Goal: Task Accomplishment & Management: Manage account settings

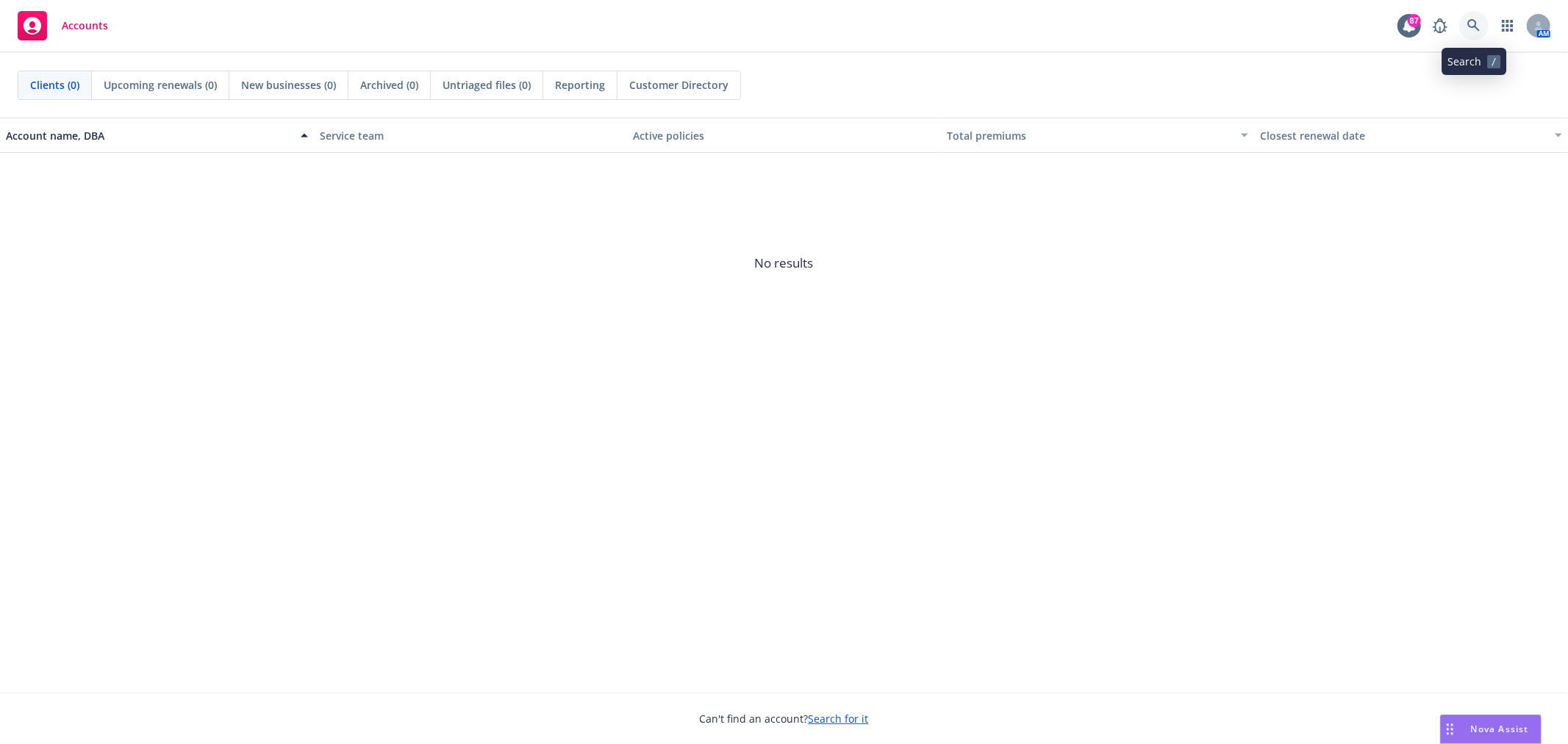
click at [1479, 19] on icon at bounding box center [1474, 25] width 14 height 14
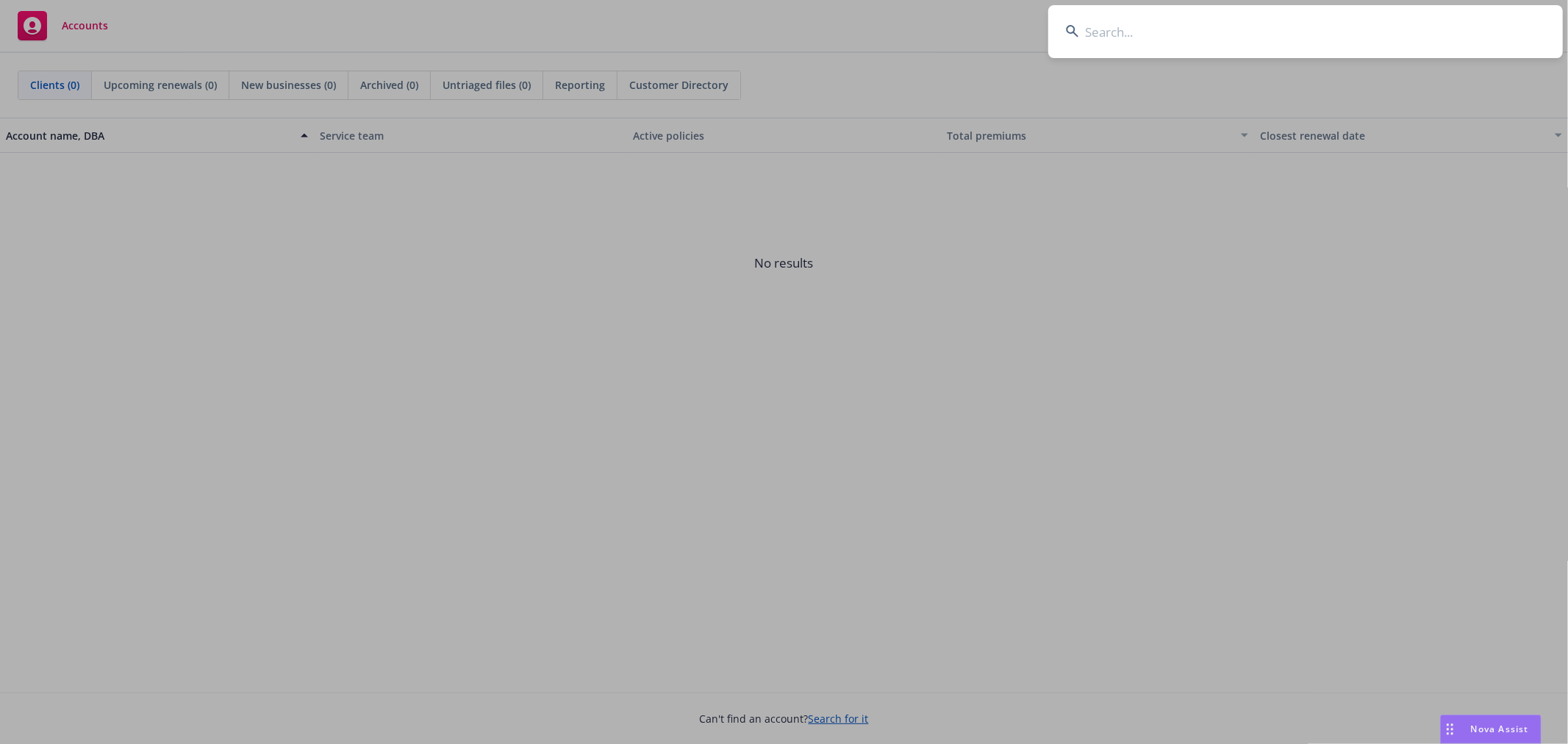
click at [1355, 28] on input at bounding box center [1306, 31] width 514 height 53
click at [1354, 27] on input at bounding box center [1306, 31] width 514 height 53
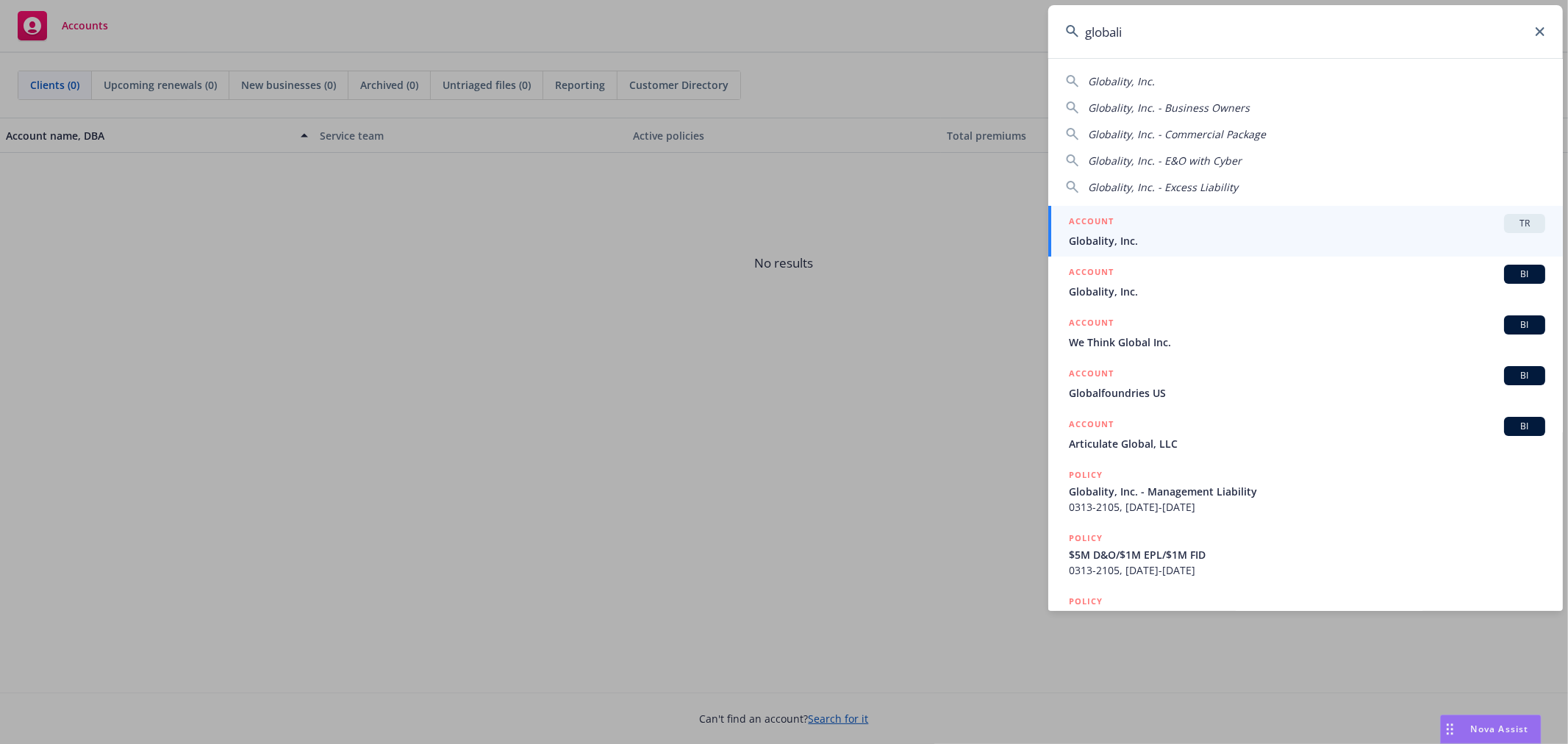
type input "globali"
click at [1520, 214] on div "TR" at bounding box center [1525, 223] width 41 height 19
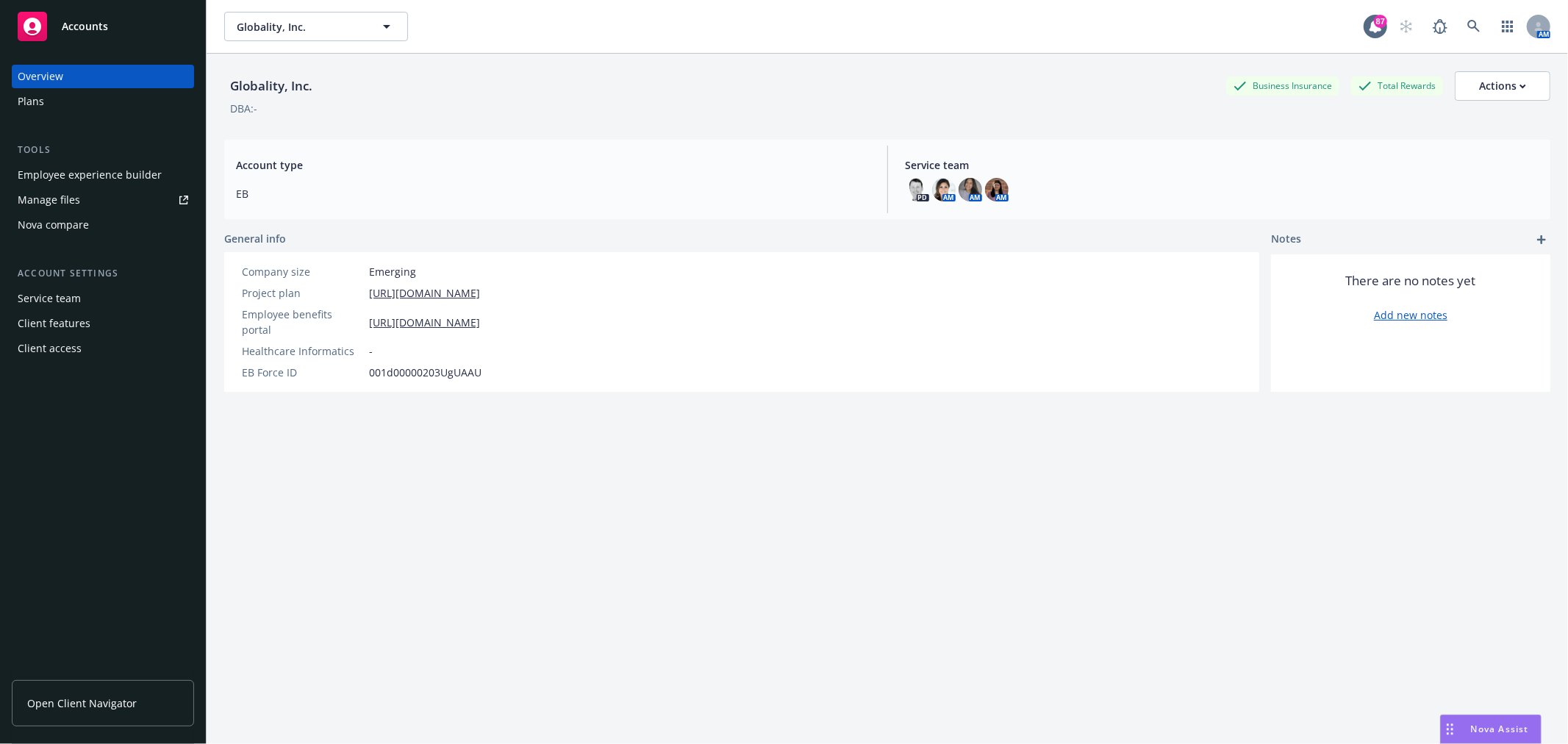
click at [87, 178] on div "Employee experience builder" at bounding box center [89, 175] width 144 height 24
click at [1468, 29] on icon at bounding box center [1474, 26] width 14 height 14
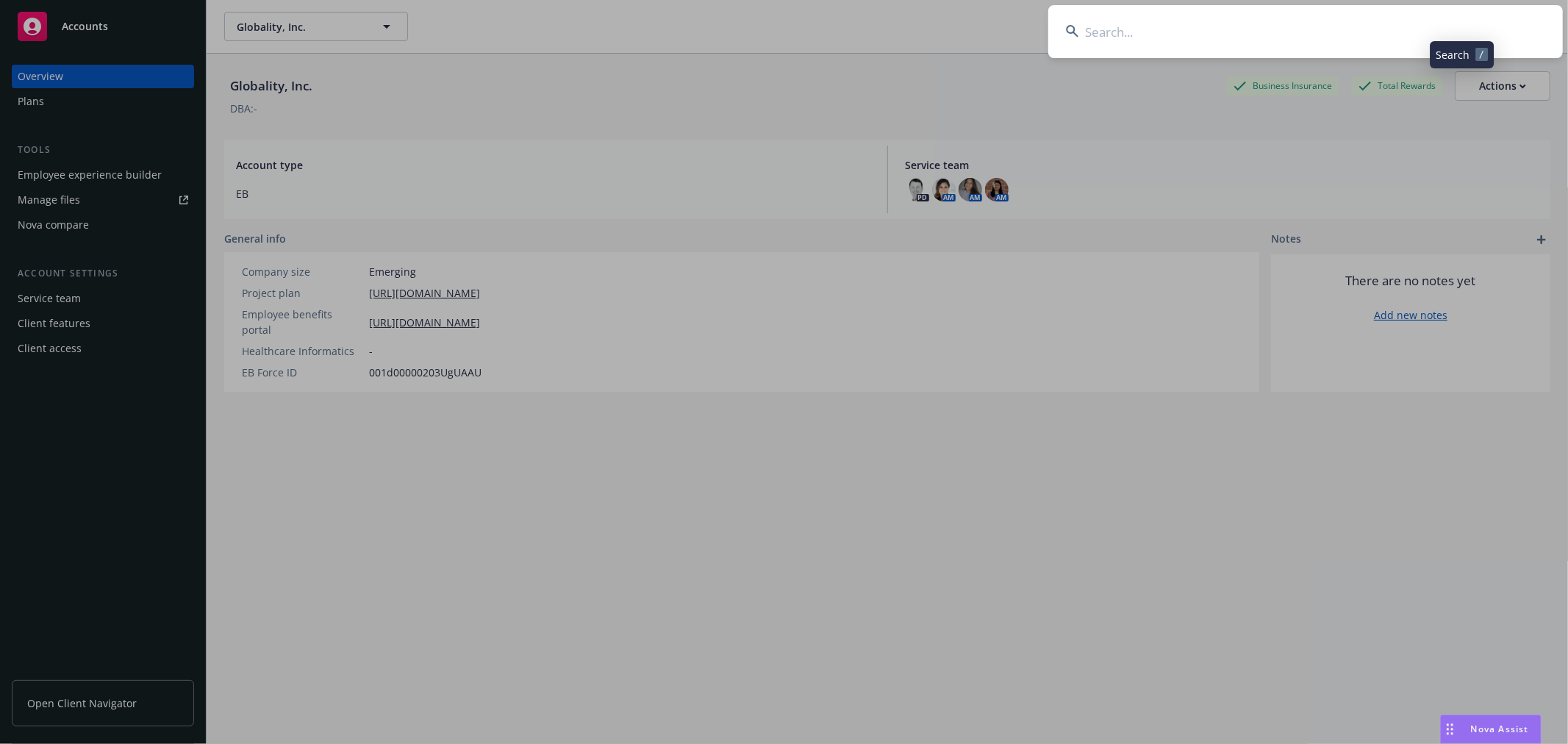
click at [1225, 44] on input at bounding box center [1306, 31] width 514 height 53
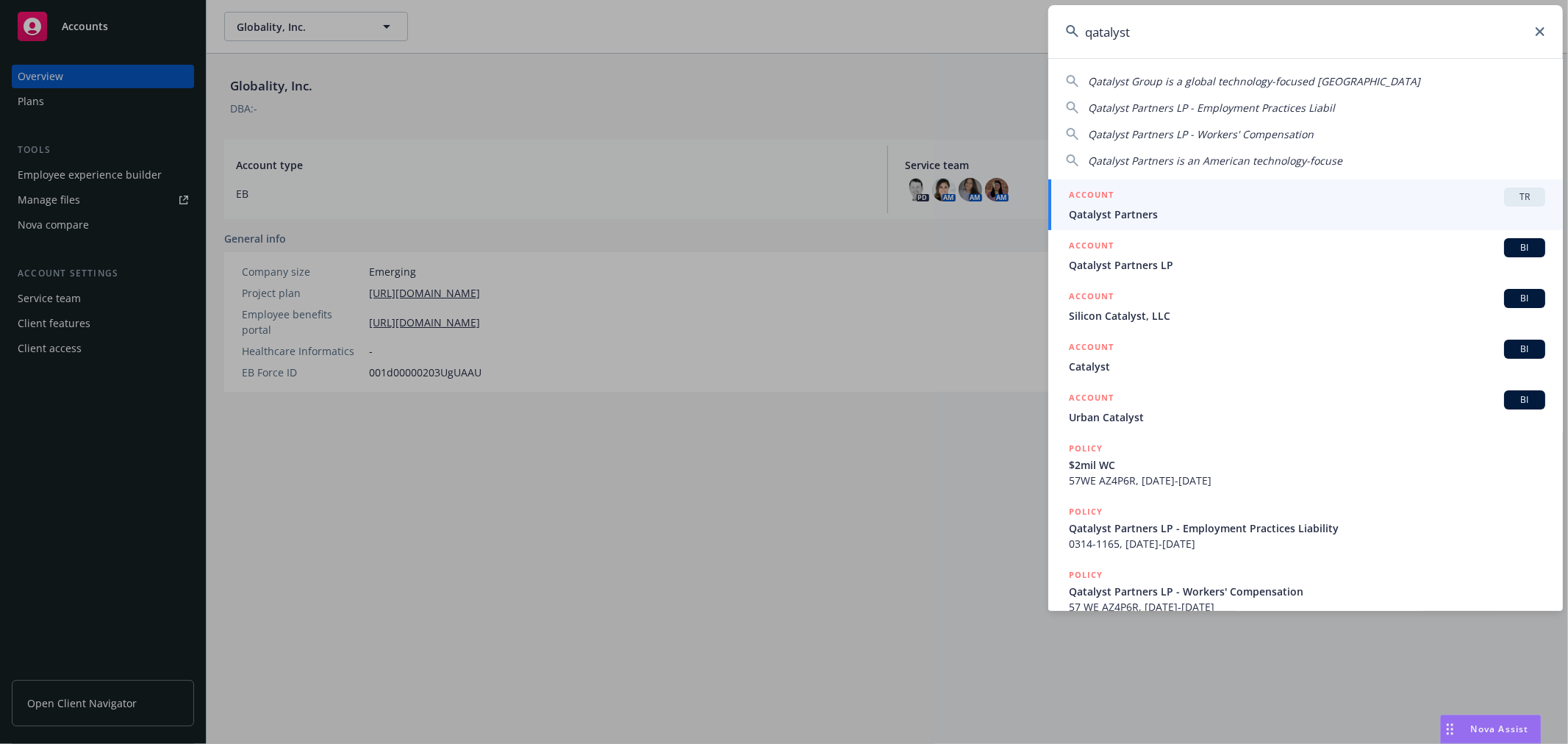
type input "qatalyst"
click at [1528, 195] on div "TR" at bounding box center [1525, 197] width 41 height 19
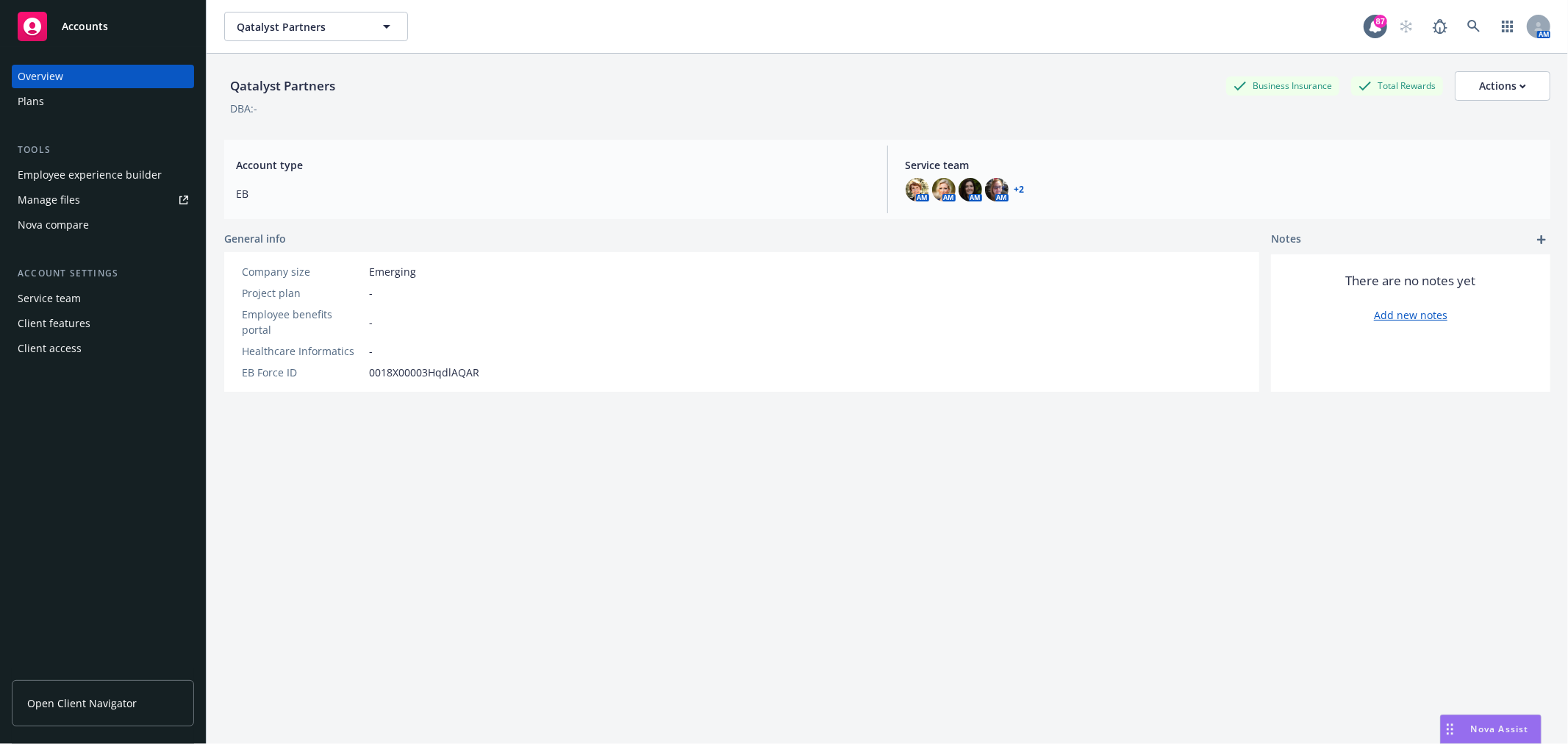
click at [105, 160] on div "Tools Employee experience builder Manage files Nova compare" at bounding box center [103, 189] width 182 height 94
click at [97, 176] on div "Employee experience builder" at bounding box center [89, 175] width 144 height 24
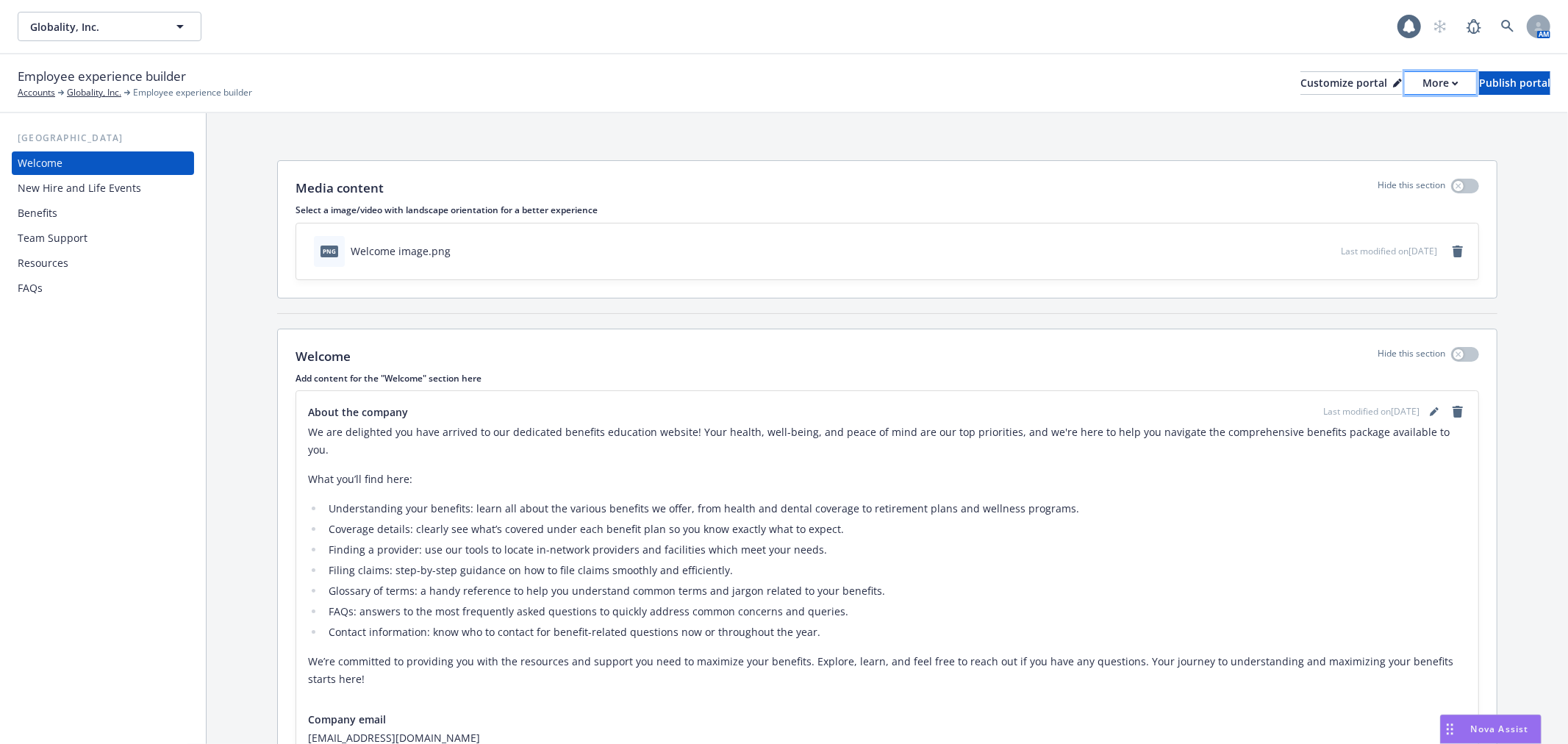
click at [1422, 83] on div "More" at bounding box center [1440, 83] width 36 height 22
drag, startPoint x: 1379, startPoint y: 112, endPoint x: 1363, endPoint y: 79, distance: 36.7
click at [1379, 112] on link "Copy preview link" at bounding box center [1362, 116] width 134 height 29
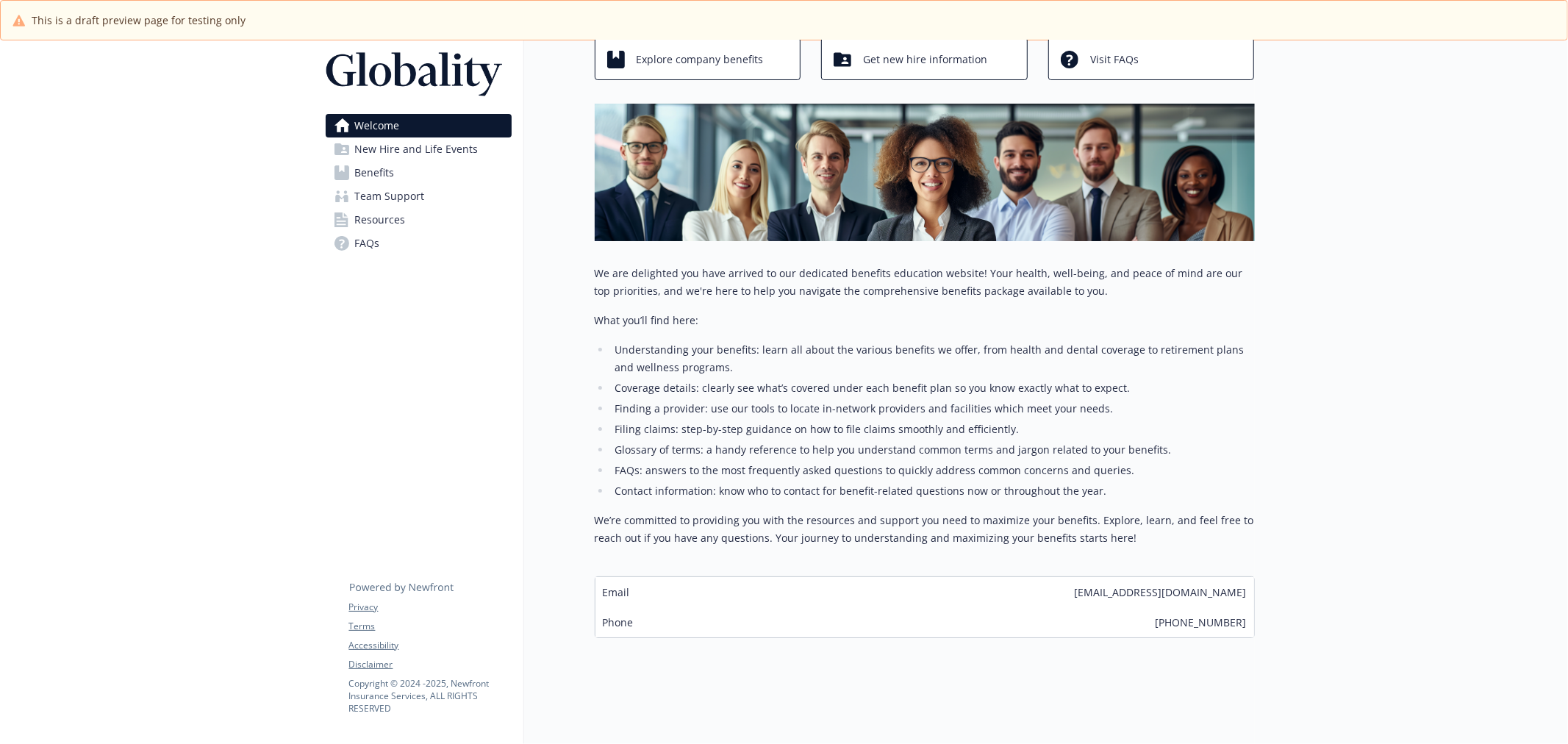
scroll to position [106, 0]
click at [393, 161] on span "Benefits" at bounding box center [375, 173] width 40 height 24
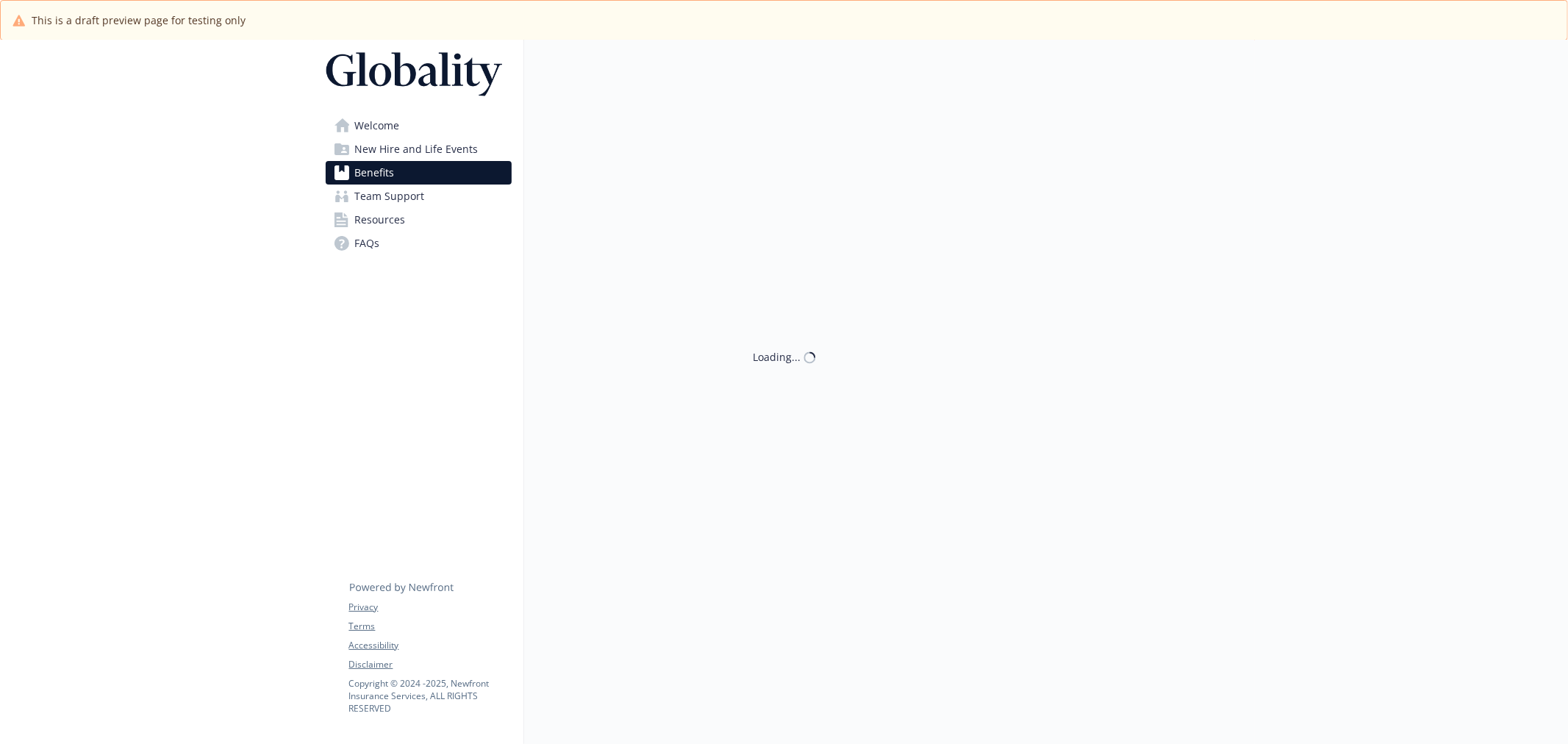
click at [393, 155] on span "New Hire and Life Events" at bounding box center [417, 149] width 123 height 24
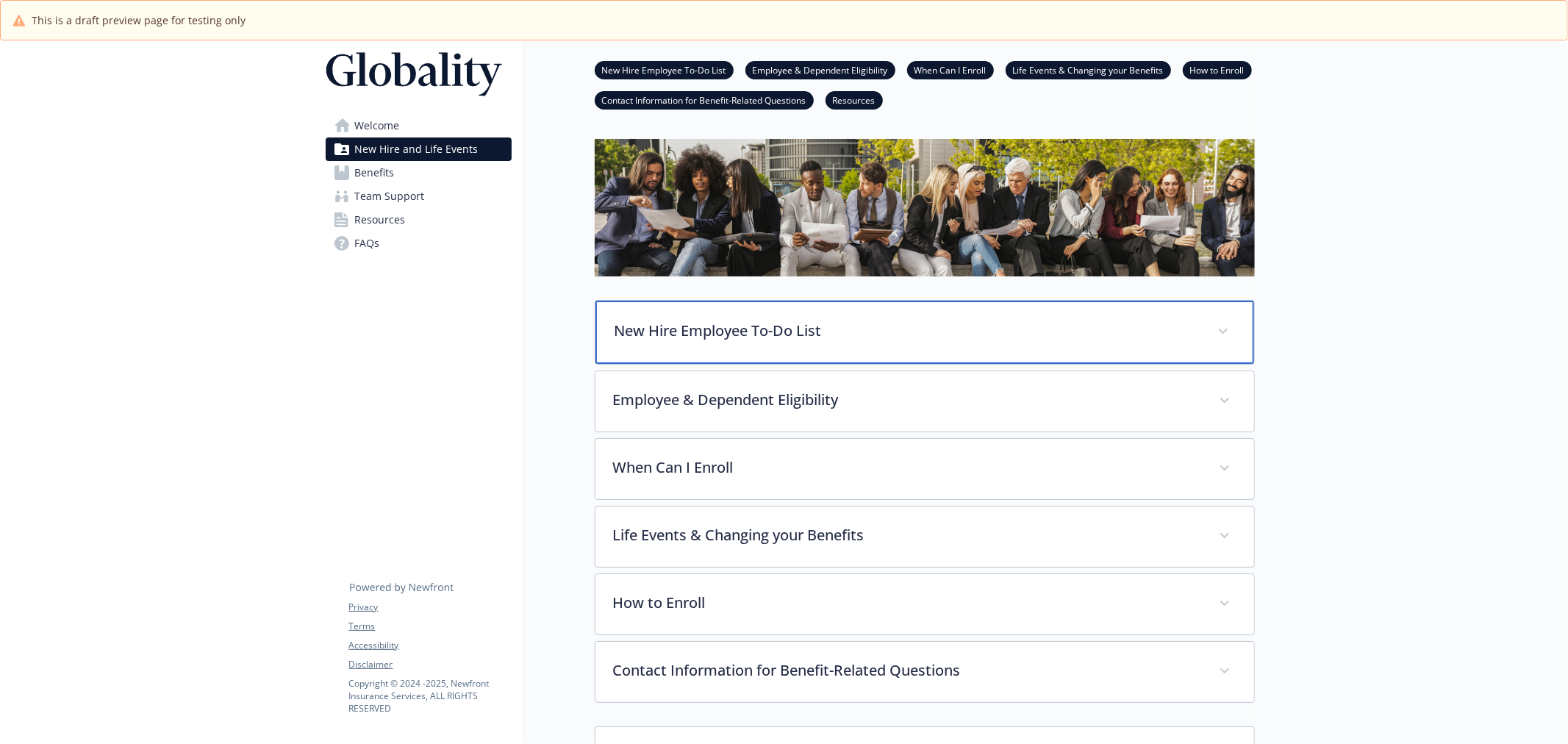
click at [1066, 343] on div "New Hire Employee To-Do List" at bounding box center [925, 332] width 659 height 64
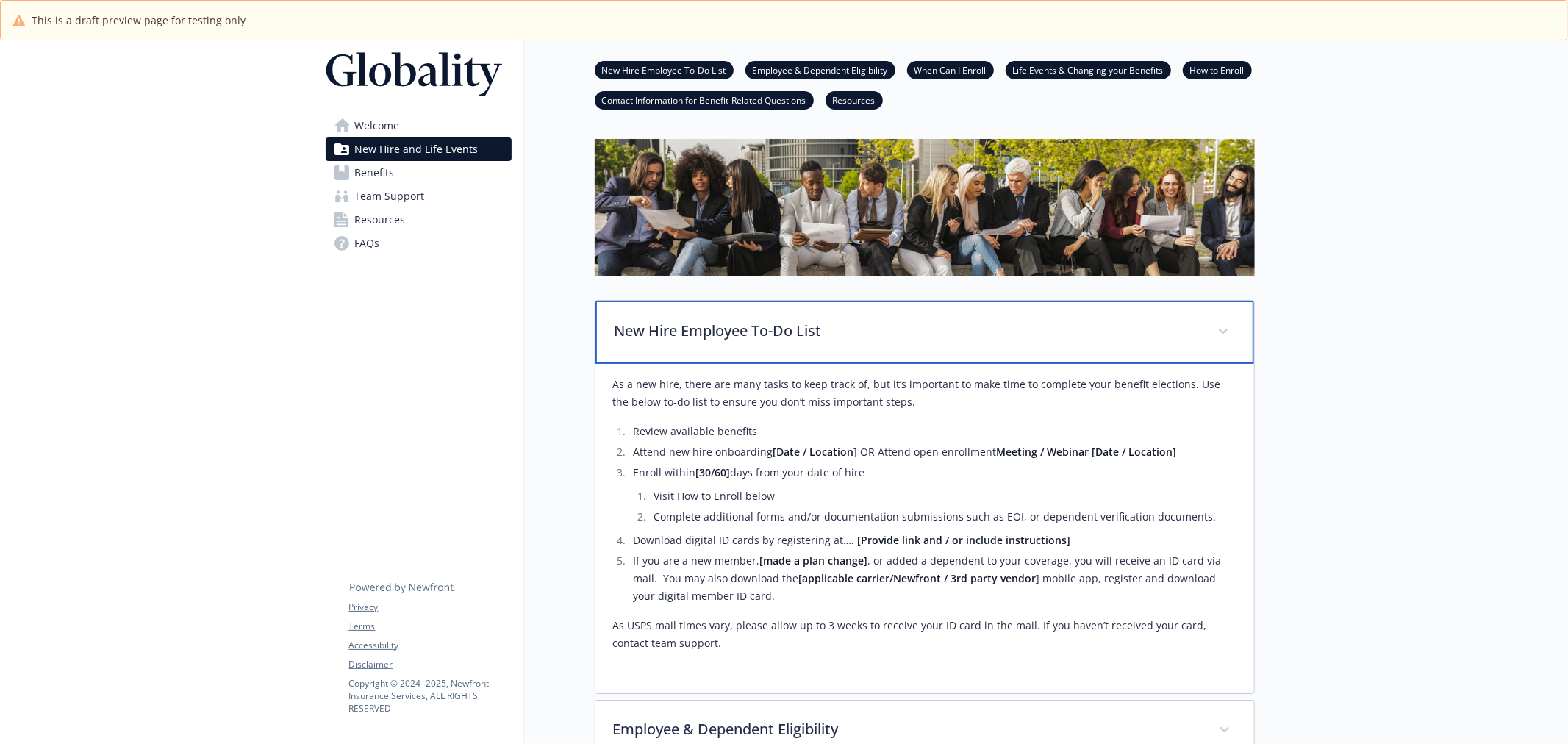
click at [1066, 343] on div "New Hire Employee To-Do List" at bounding box center [925, 332] width 659 height 64
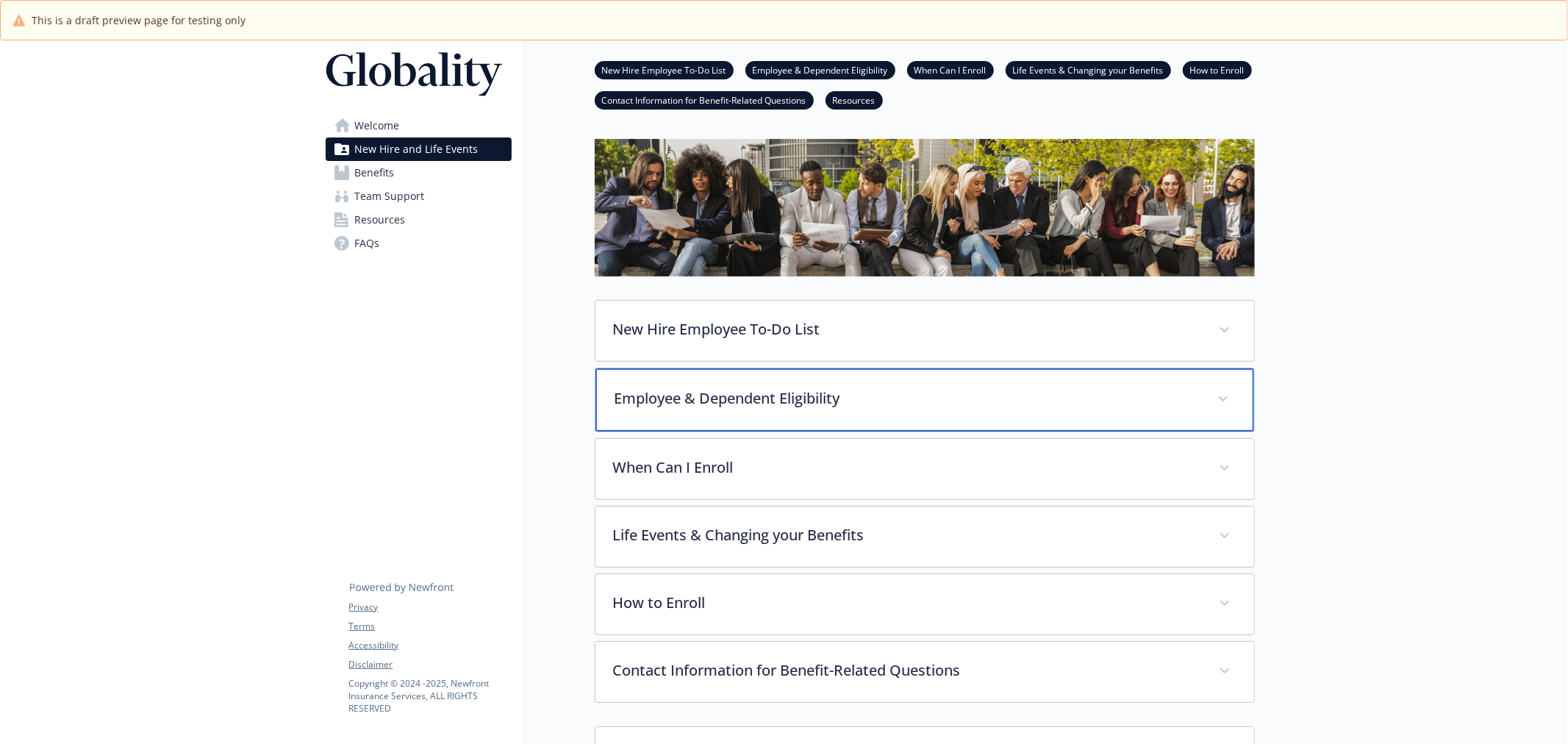
click at [961, 417] on div "Employee & Dependent Eligibility" at bounding box center [925, 400] width 659 height 64
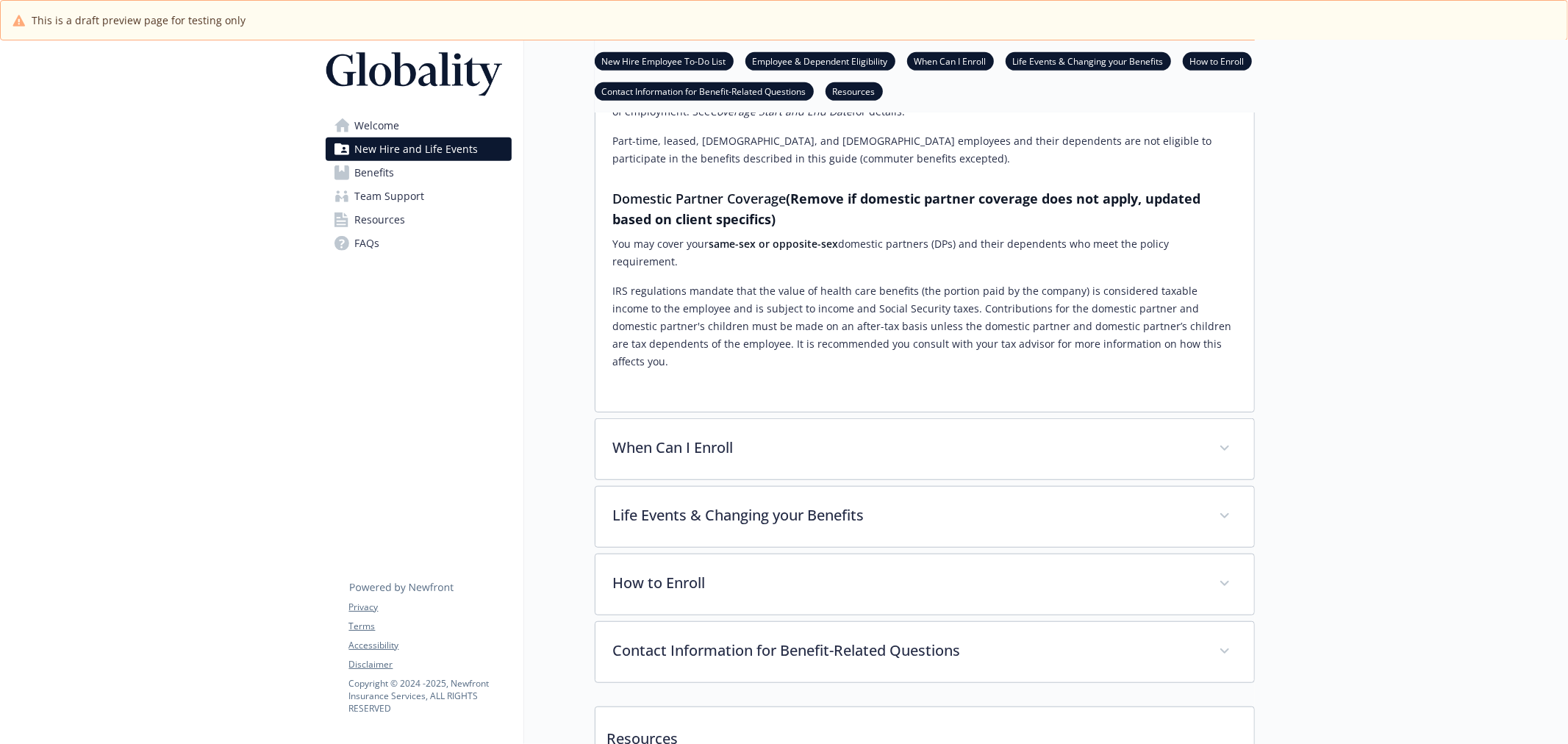
scroll to position [707, 0]
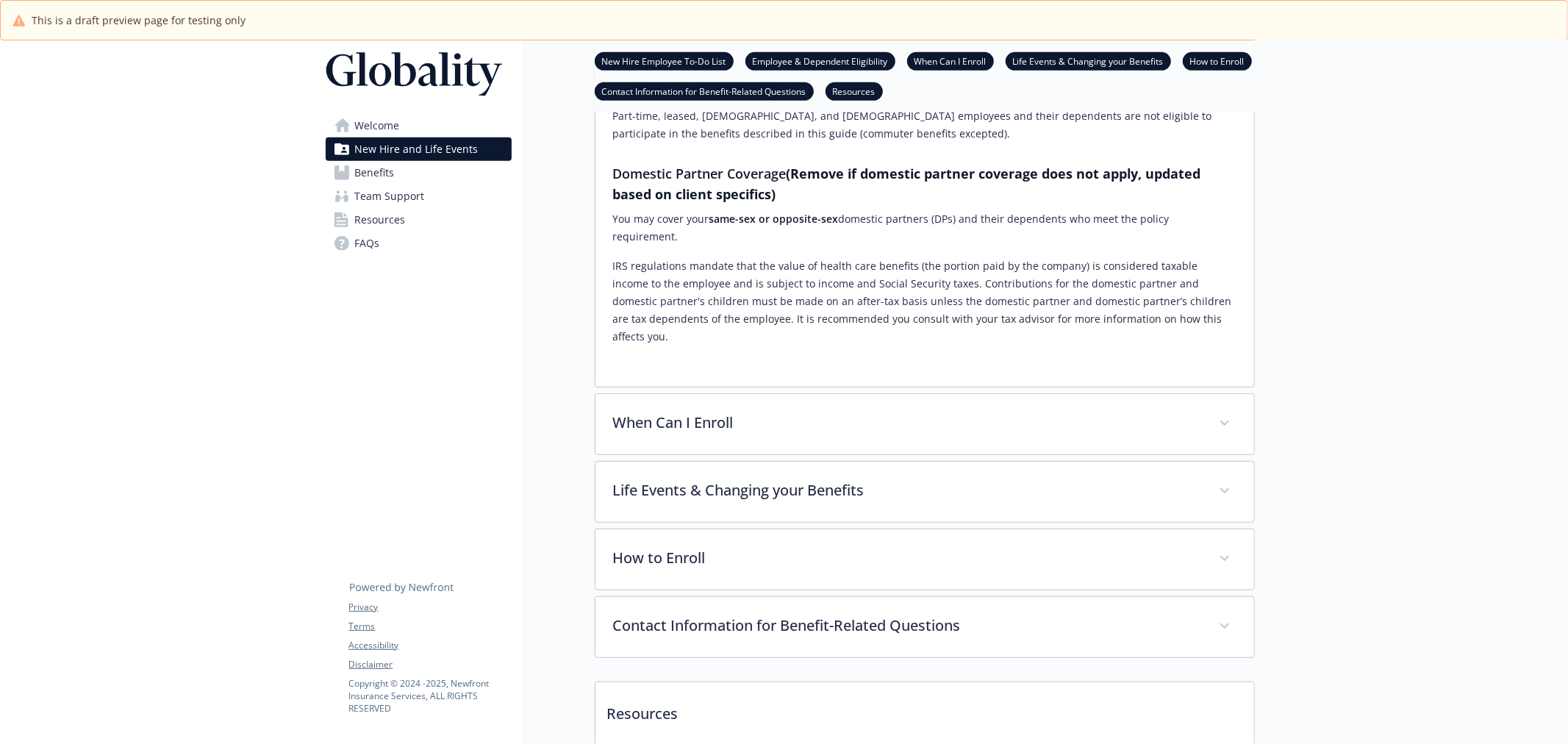
click at [972, 393] on div "When Can I Enroll New employees are eligible for benefits on your date of hire …" at bounding box center [925, 424] width 660 height 62
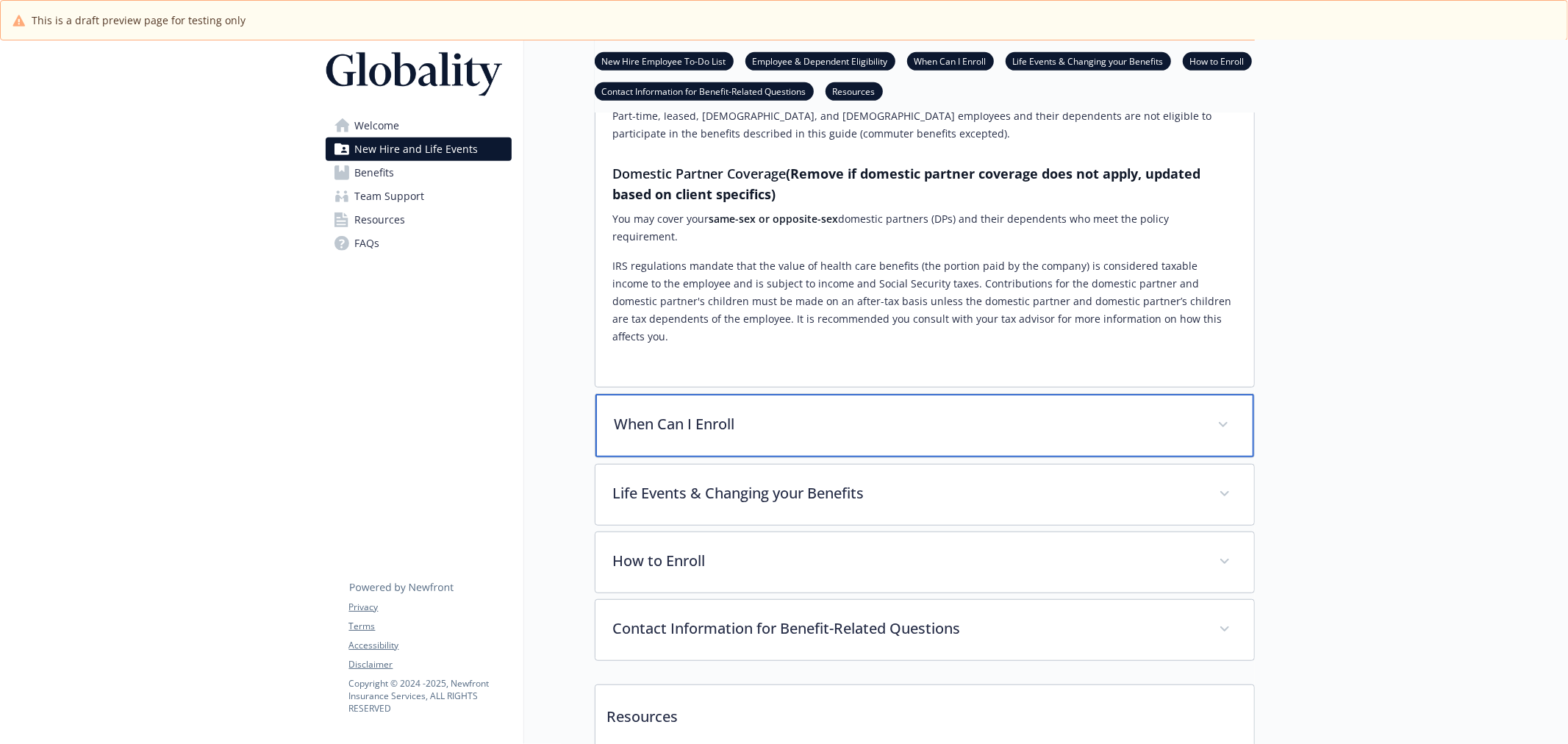
click at [972, 413] on p "When Can I Enroll" at bounding box center [907, 424] width 585 height 22
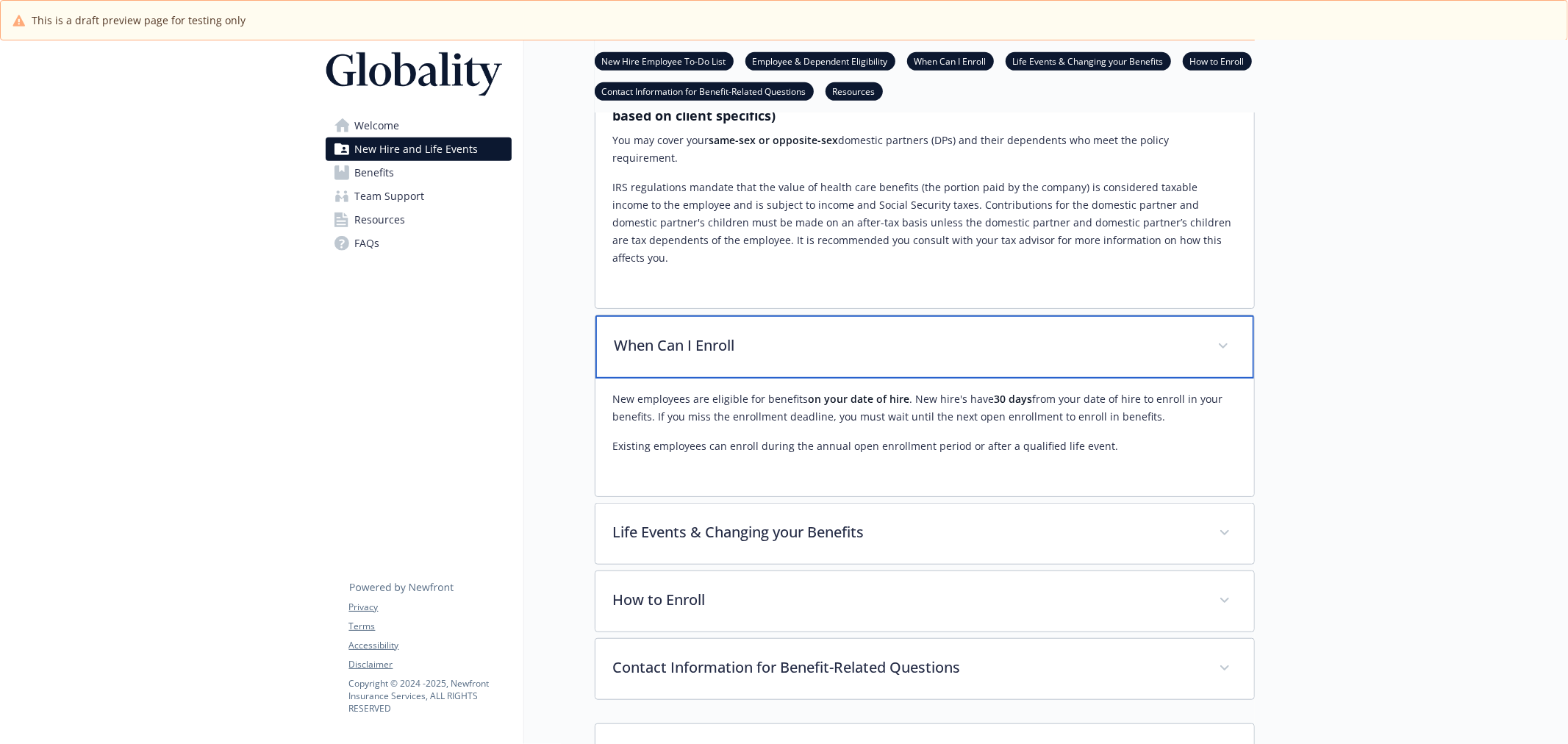
scroll to position [788, 0]
click at [735, 331] on p "When Can I Enroll" at bounding box center [907, 343] width 585 height 22
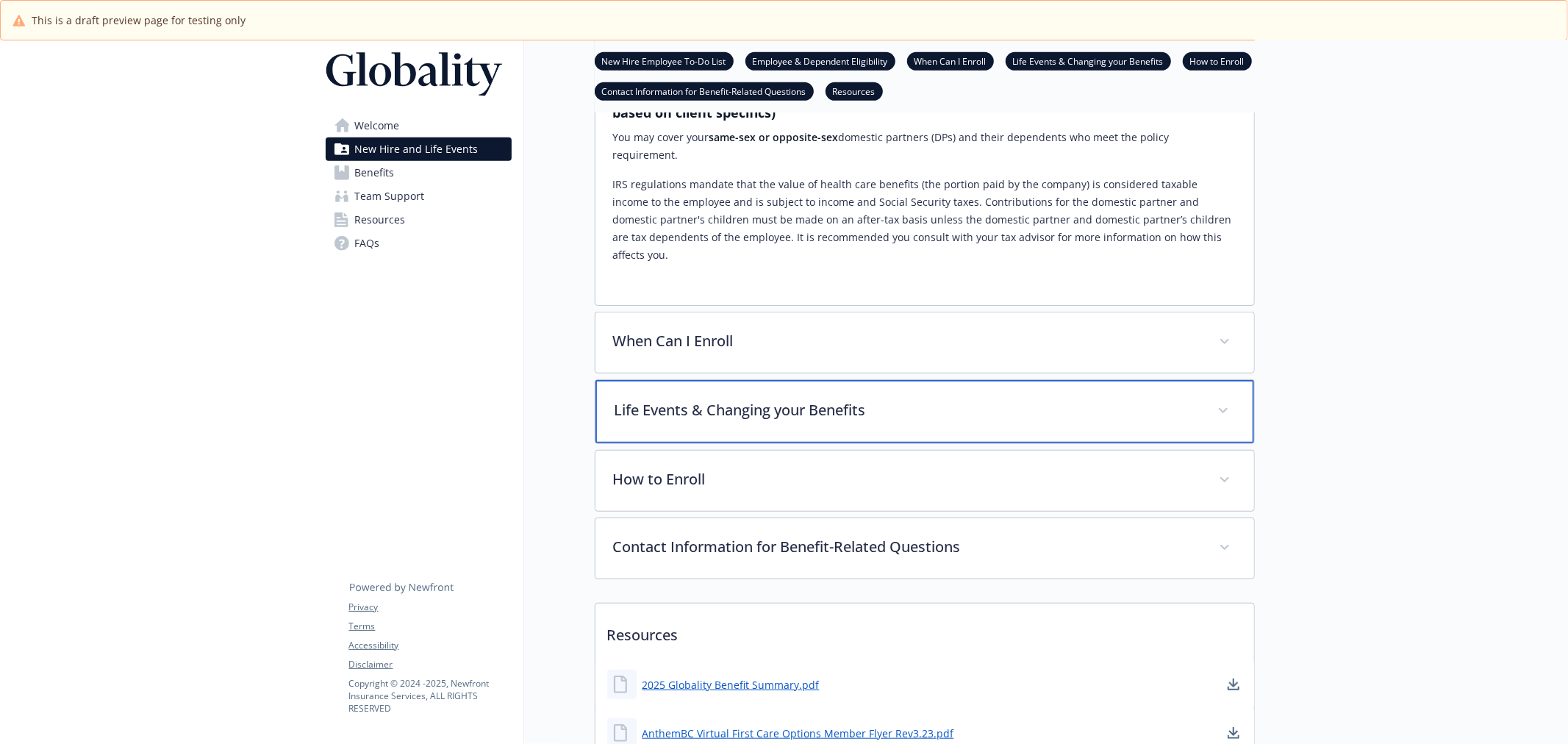
click at [768, 399] on p "Life Events & Changing your Benefits" at bounding box center [907, 410] width 585 height 22
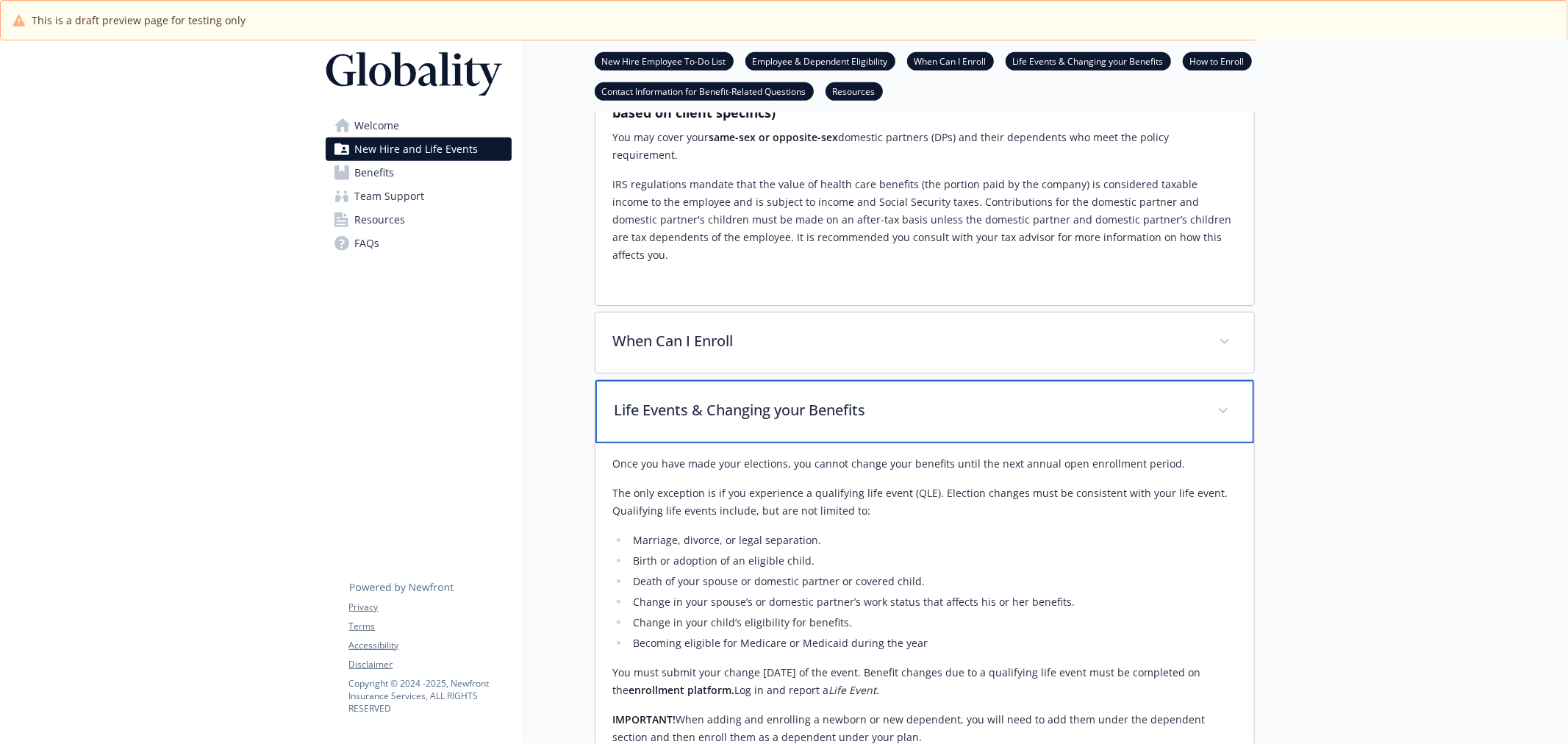
click at [768, 399] on p "Life Events & Changing your Benefits" at bounding box center [907, 410] width 585 height 22
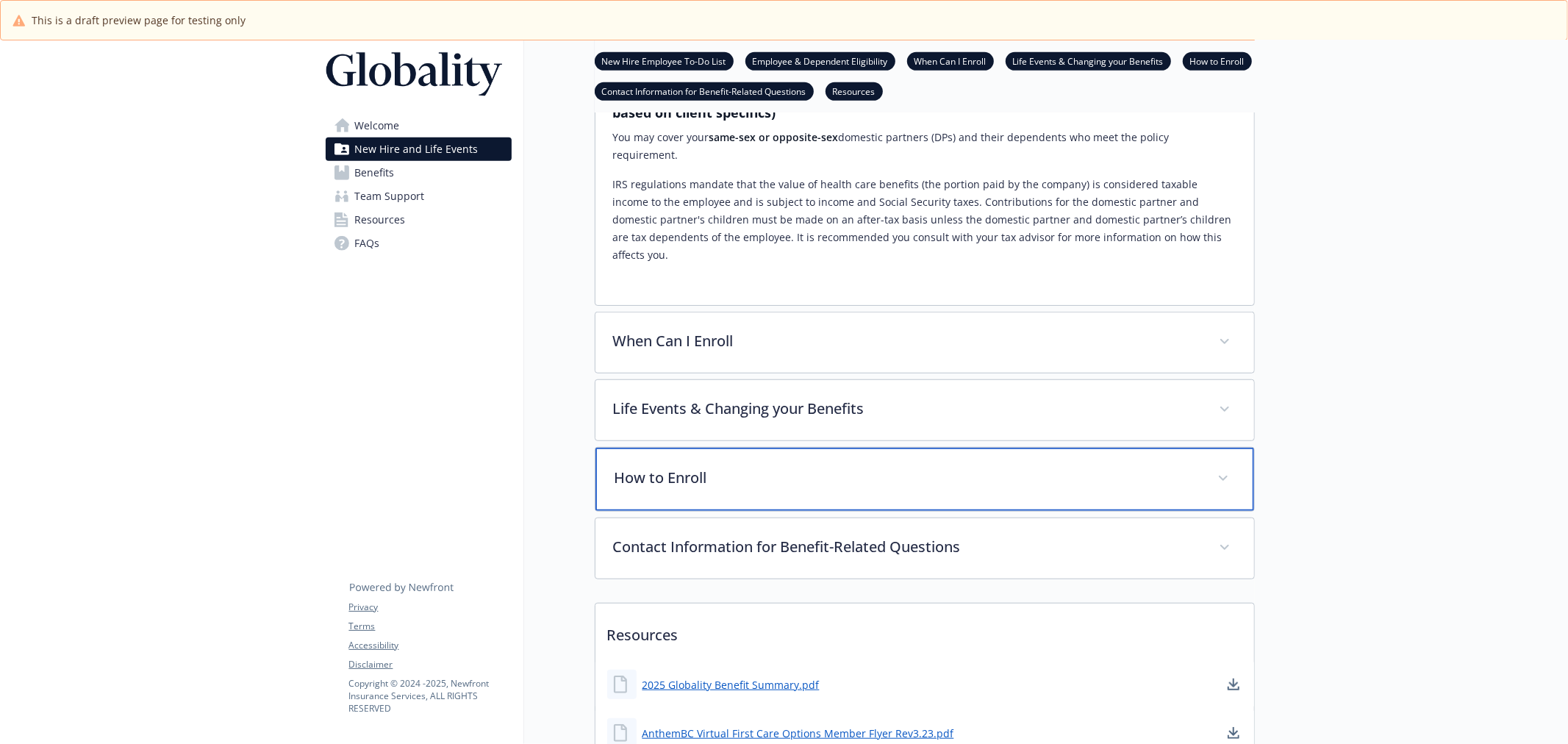
click at [759, 467] on p "How to Enroll" at bounding box center [907, 478] width 585 height 22
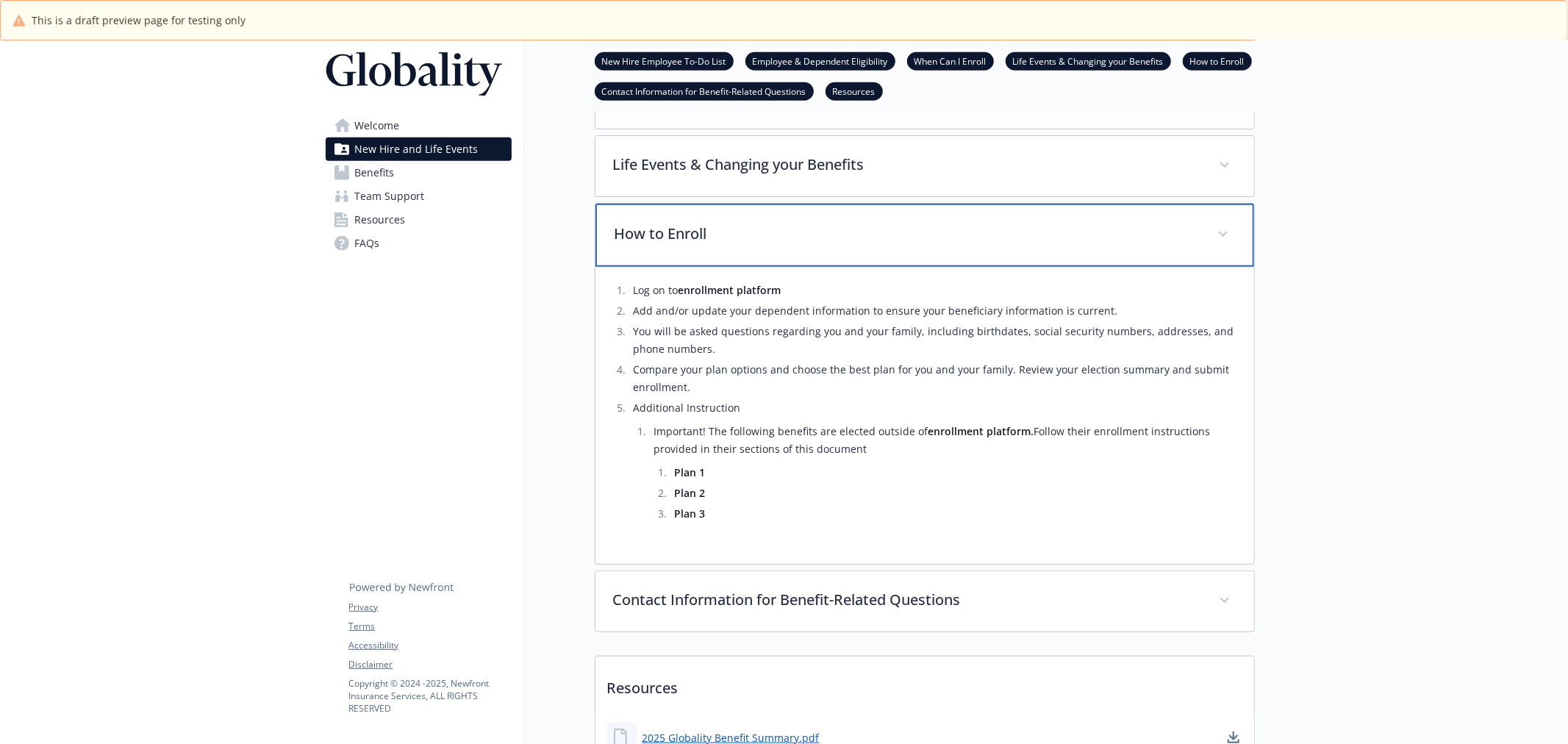
scroll to position [1033, 0]
click at [758, 203] on div "How to Enroll" at bounding box center [925, 234] width 659 height 64
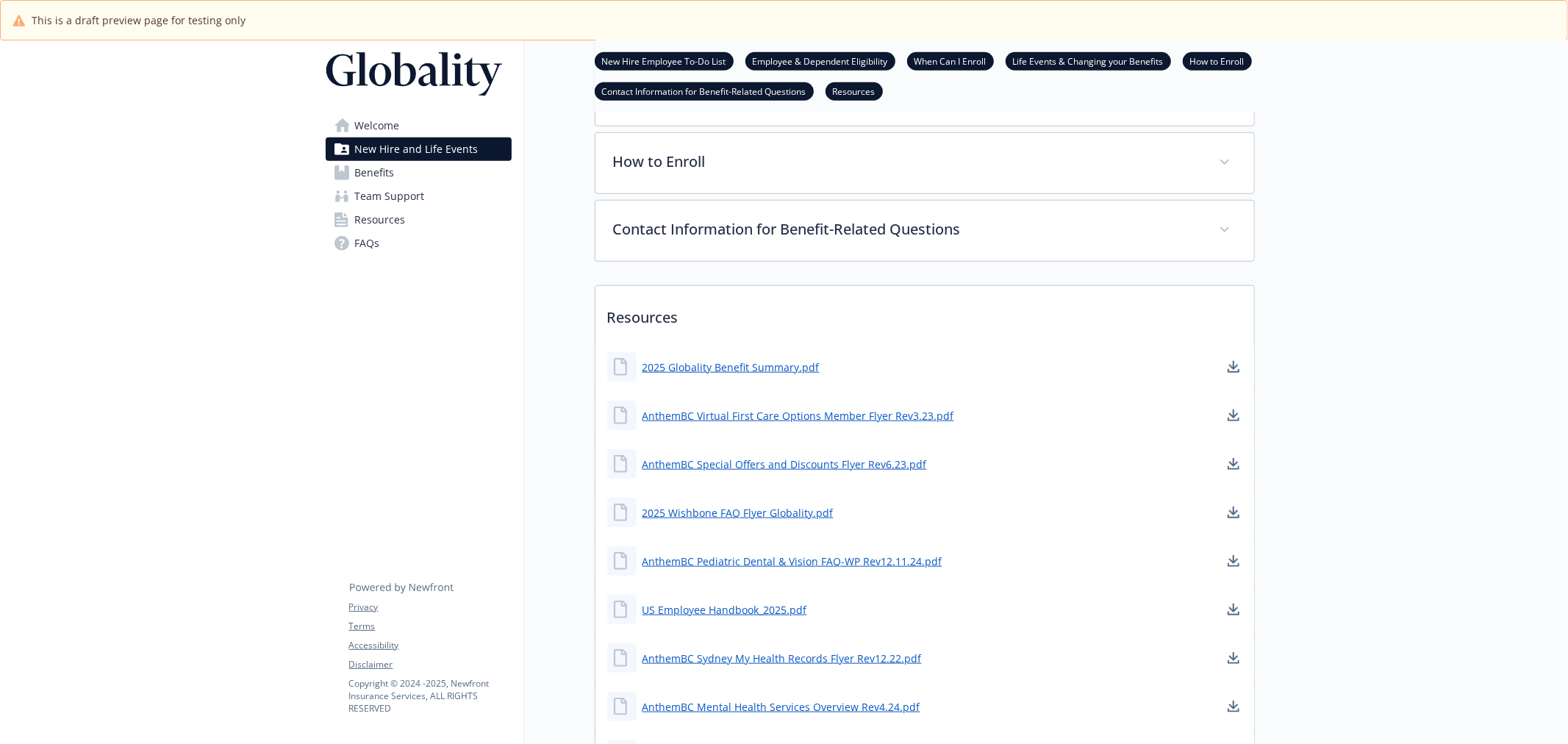
scroll to position [857, 0]
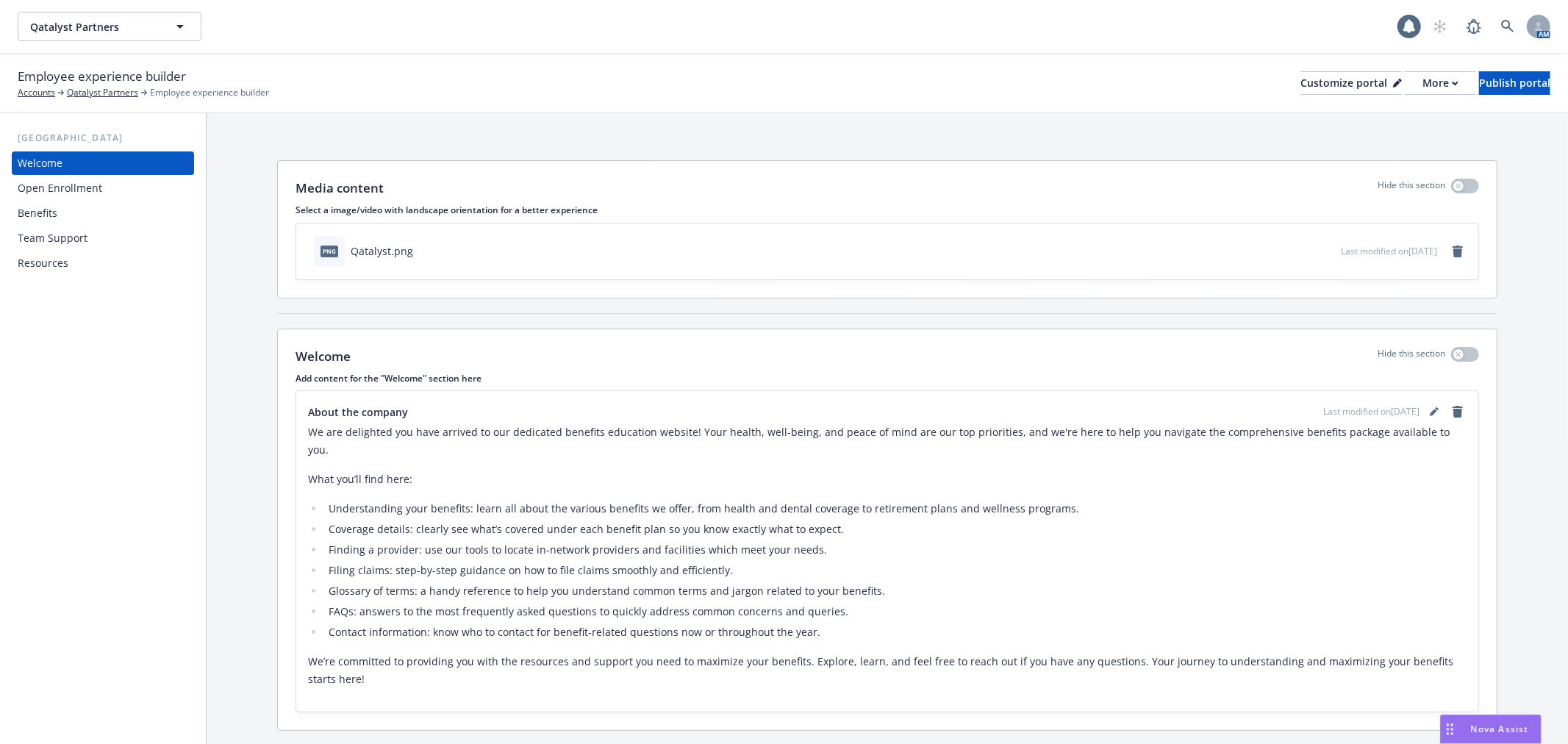
click at [72, 210] on div "Benefits" at bounding box center [103, 213] width 171 height 24
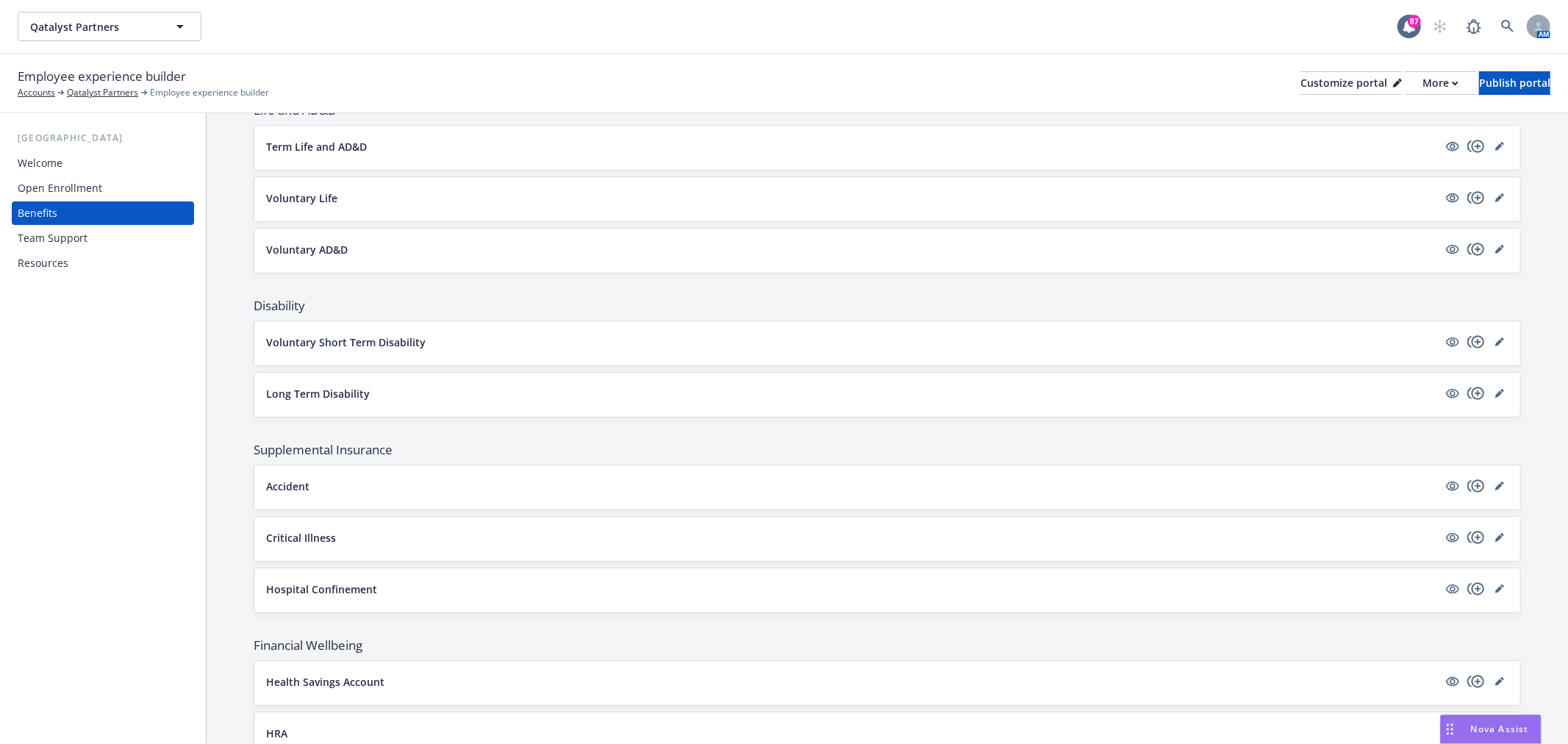
scroll to position [786, 0]
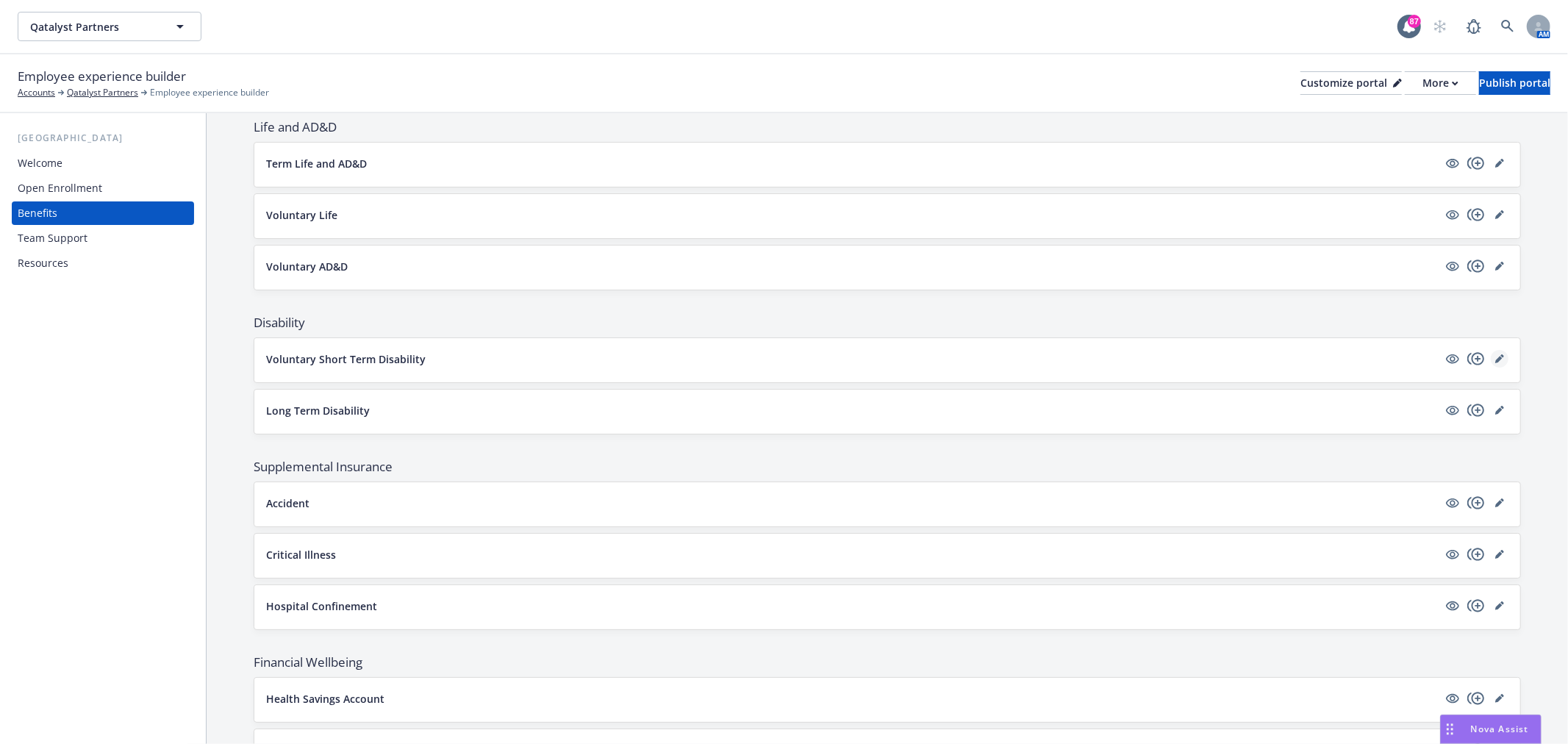
click at [1491, 351] on link "editPencil" at bounding box center [1500, 358] width 17 height 17
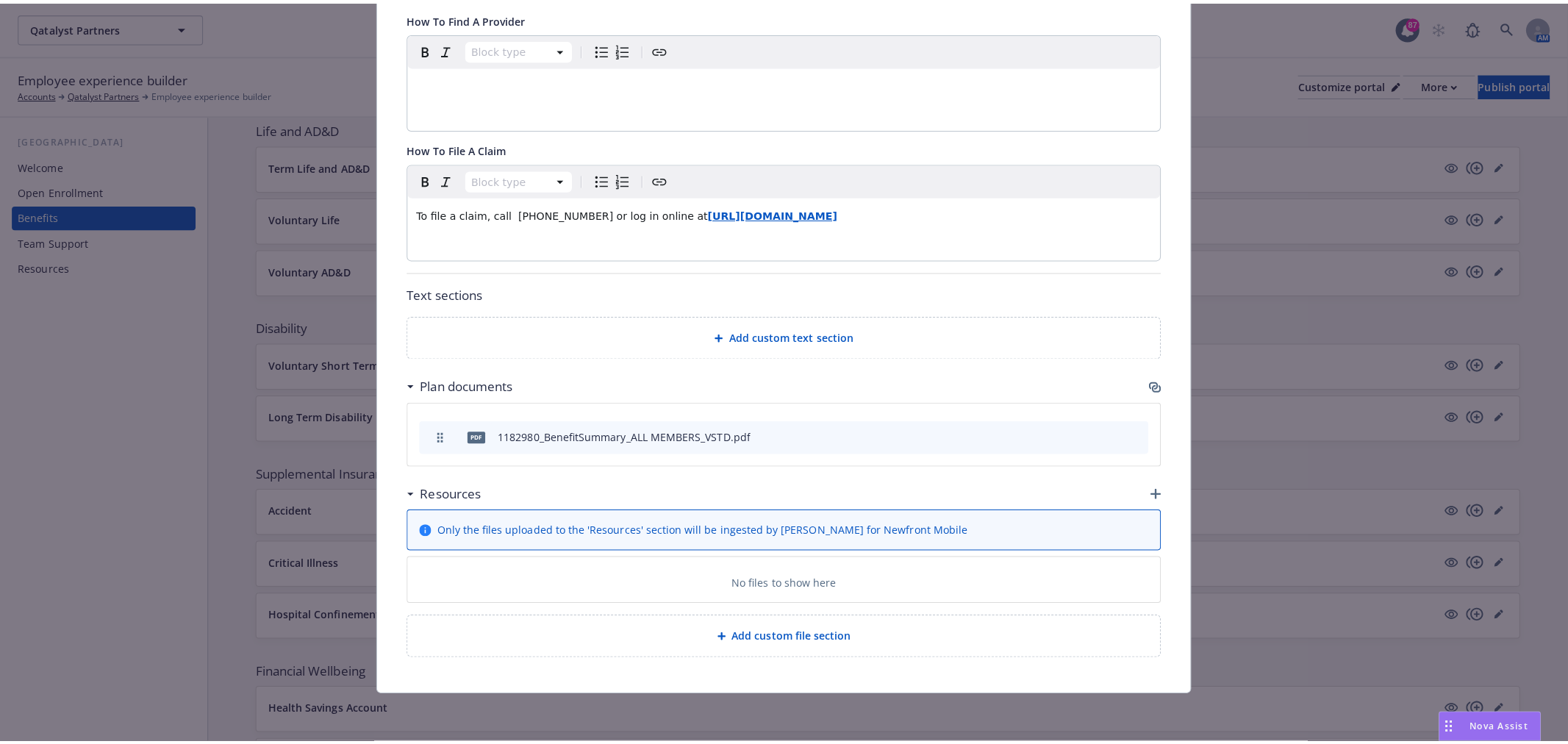
scroll to position [450, 0]
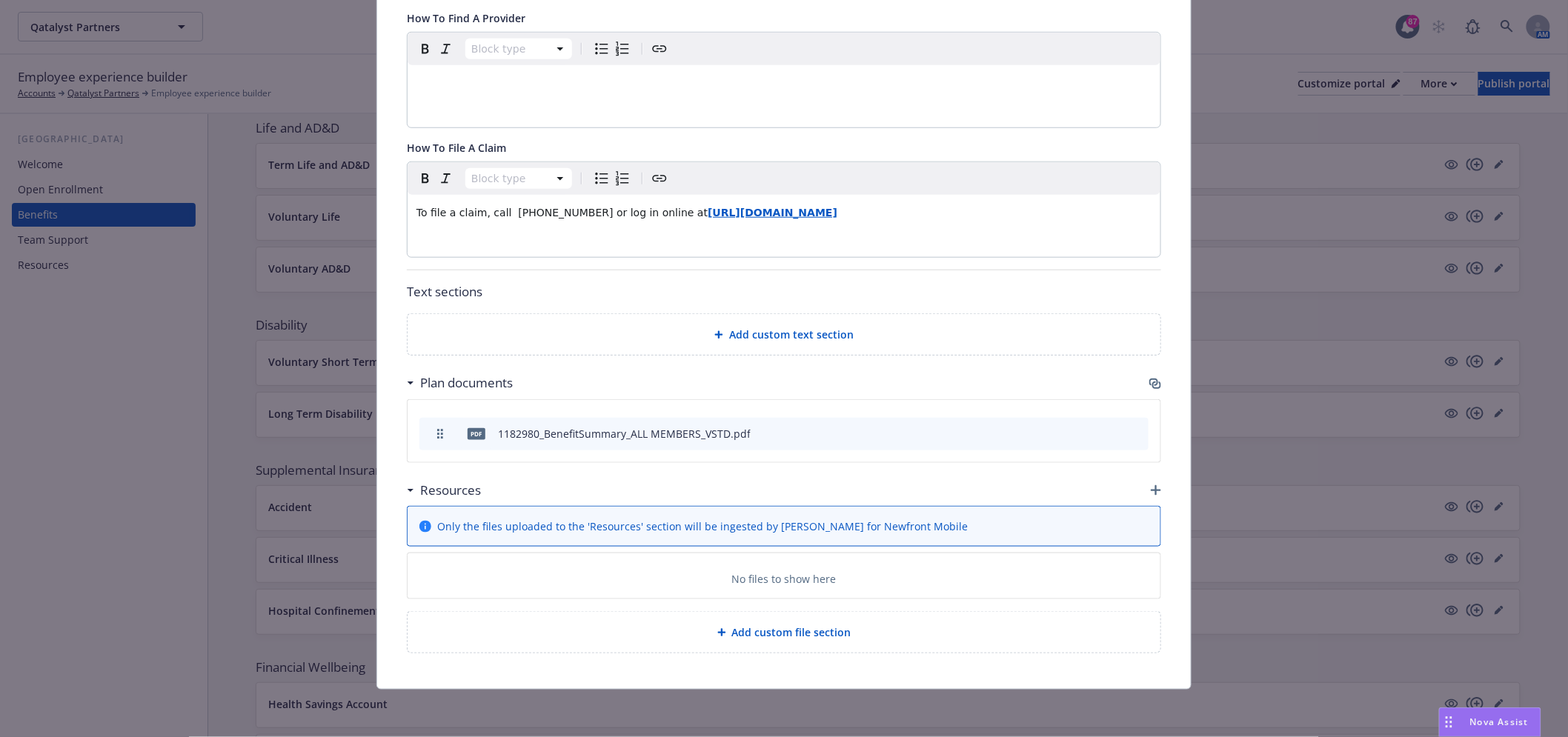
click at [1149, 379] on icon "button" at bounding box center [1153, 382] width 9 height 7
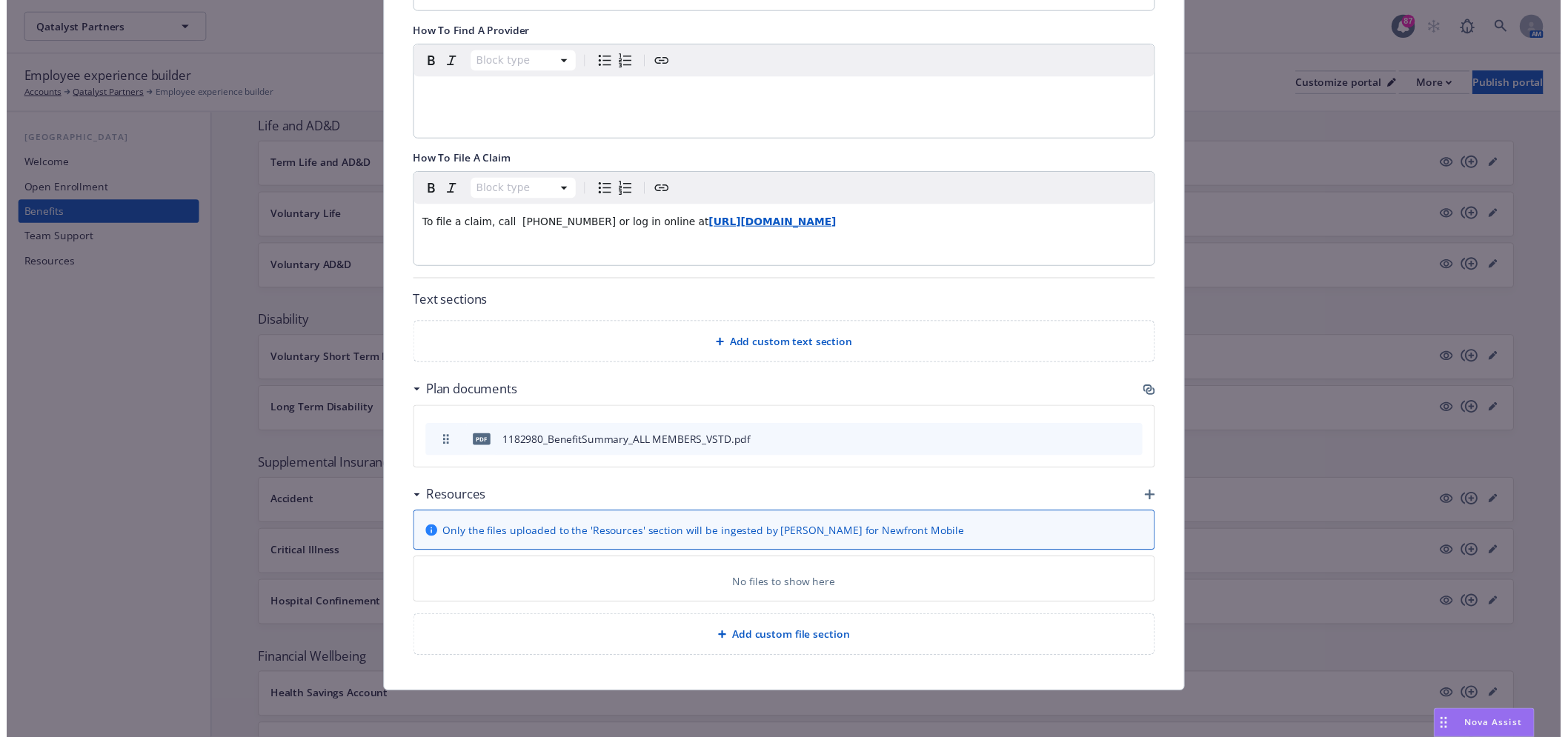
scroll to position [441, 0]
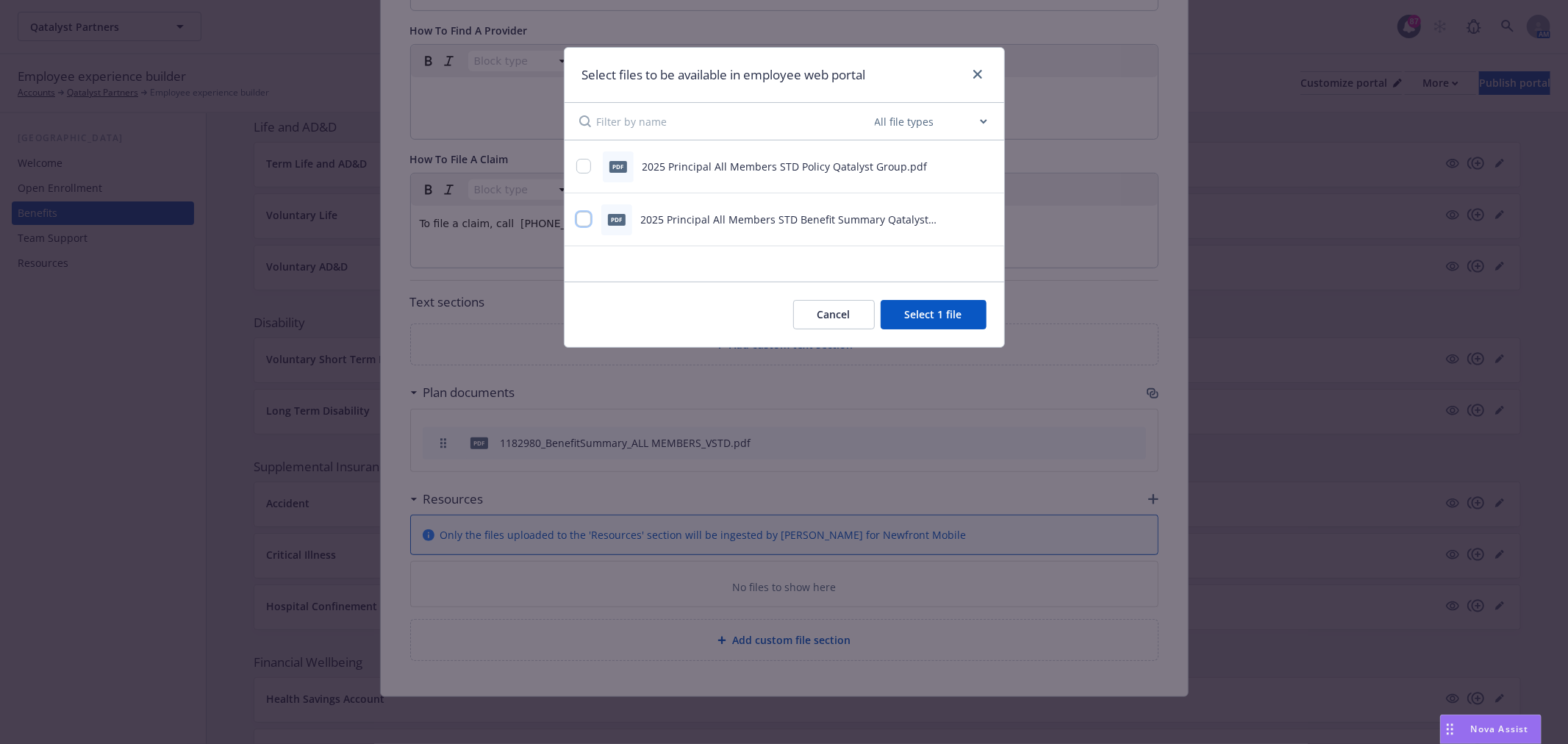
drag, startPoint x: 576, startPoint y: 213, endPoint x: 590, endPoint y: 219, distance: 15.2
click at [577, 213] on input "checkbox" at bounding box center [584, 219] width 14 height 14
checkbox input "true"
click at [933, 313] on button "Select 2 files" at bounding box center [931, 314] width 111 height 29
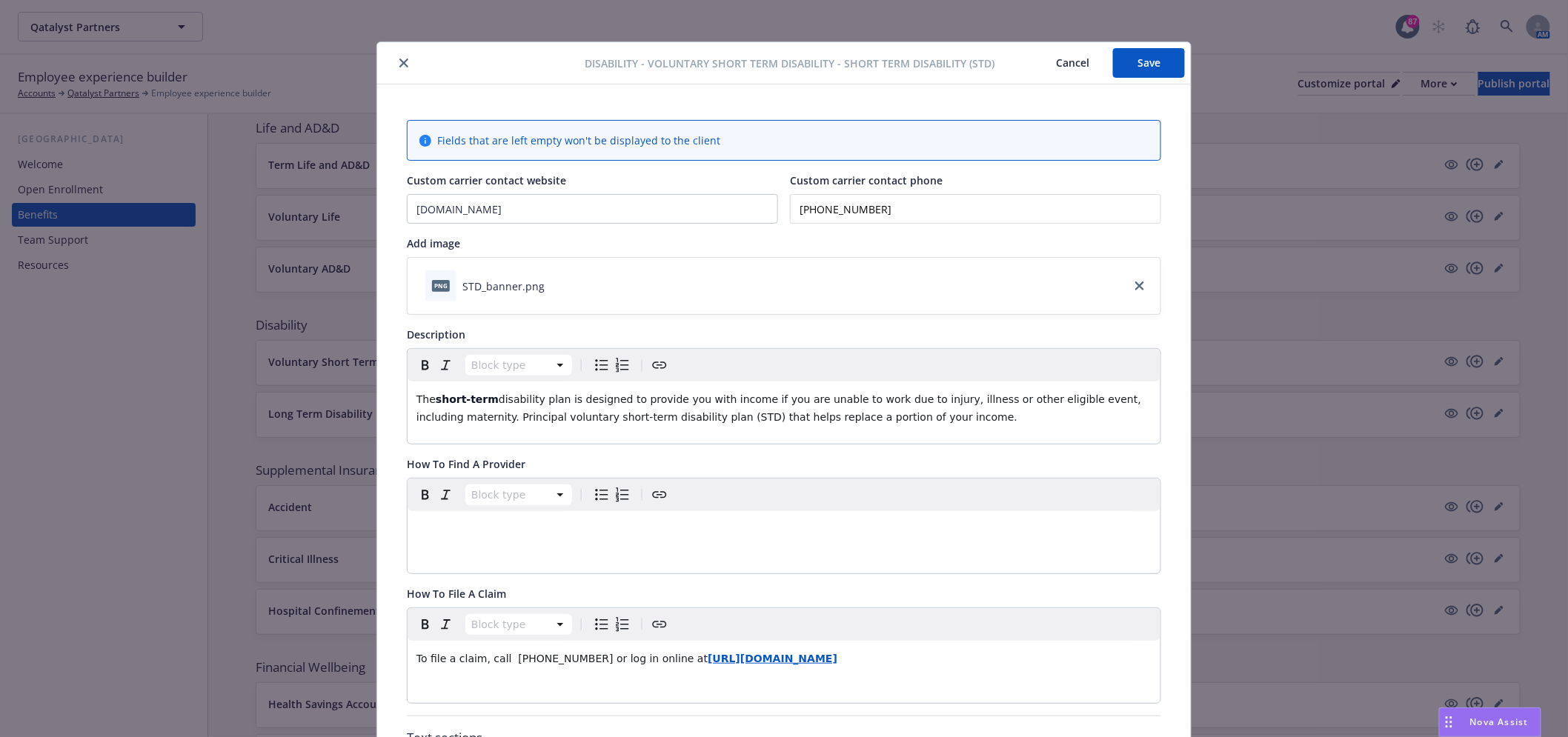
scroll to position [0, 0]
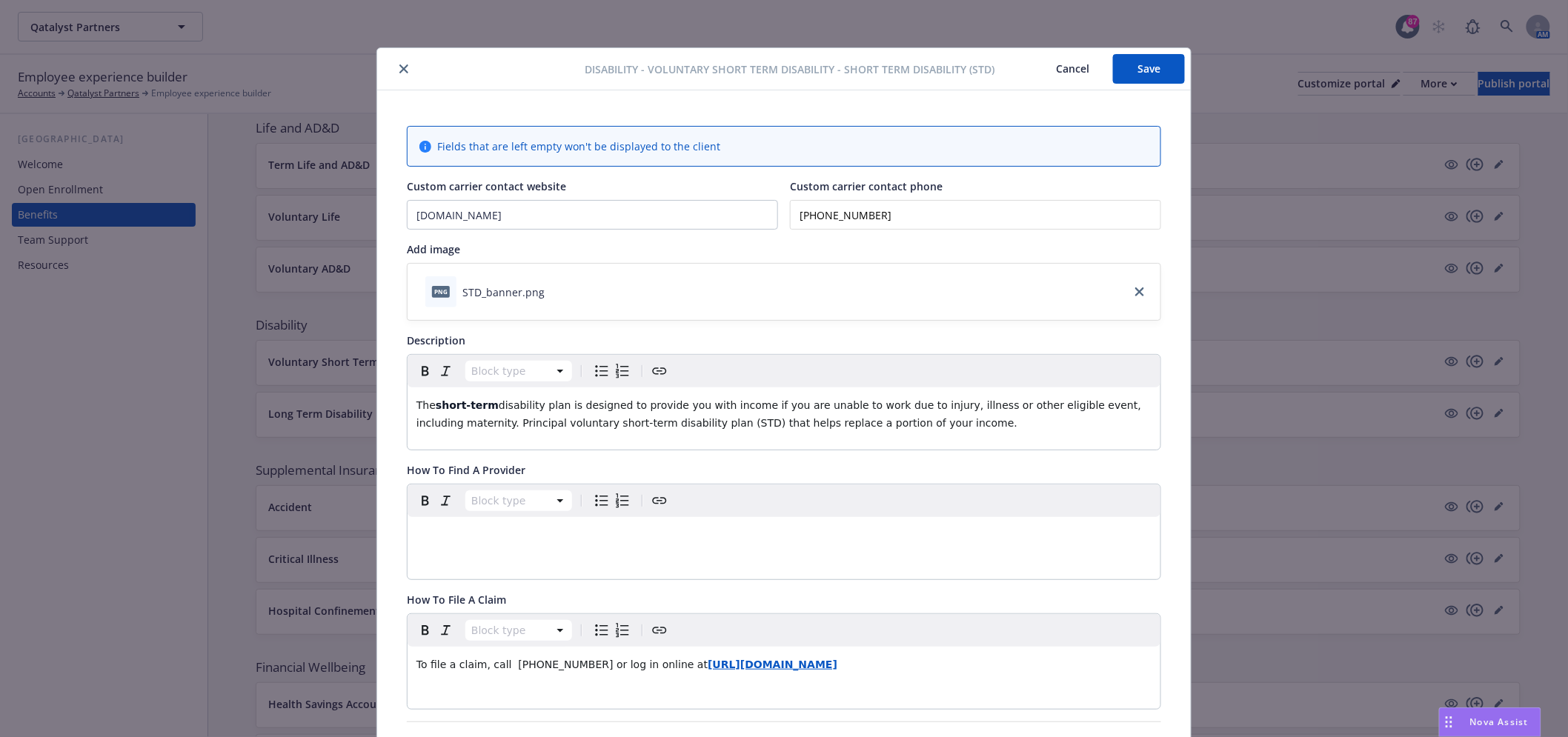
click at [1155, 42] on div "Disability - Voluntary Short Term Disability - Short Term Disability (STD) Canc…" at bounding box center [784, 368] width 1568 height 737
click at [1147, 65] on button "Save" at bounding box center [1149, 69] width 72 height 30
click at [399, 64] on icon "close" at bounding box center [403, 68] width 9 height 9
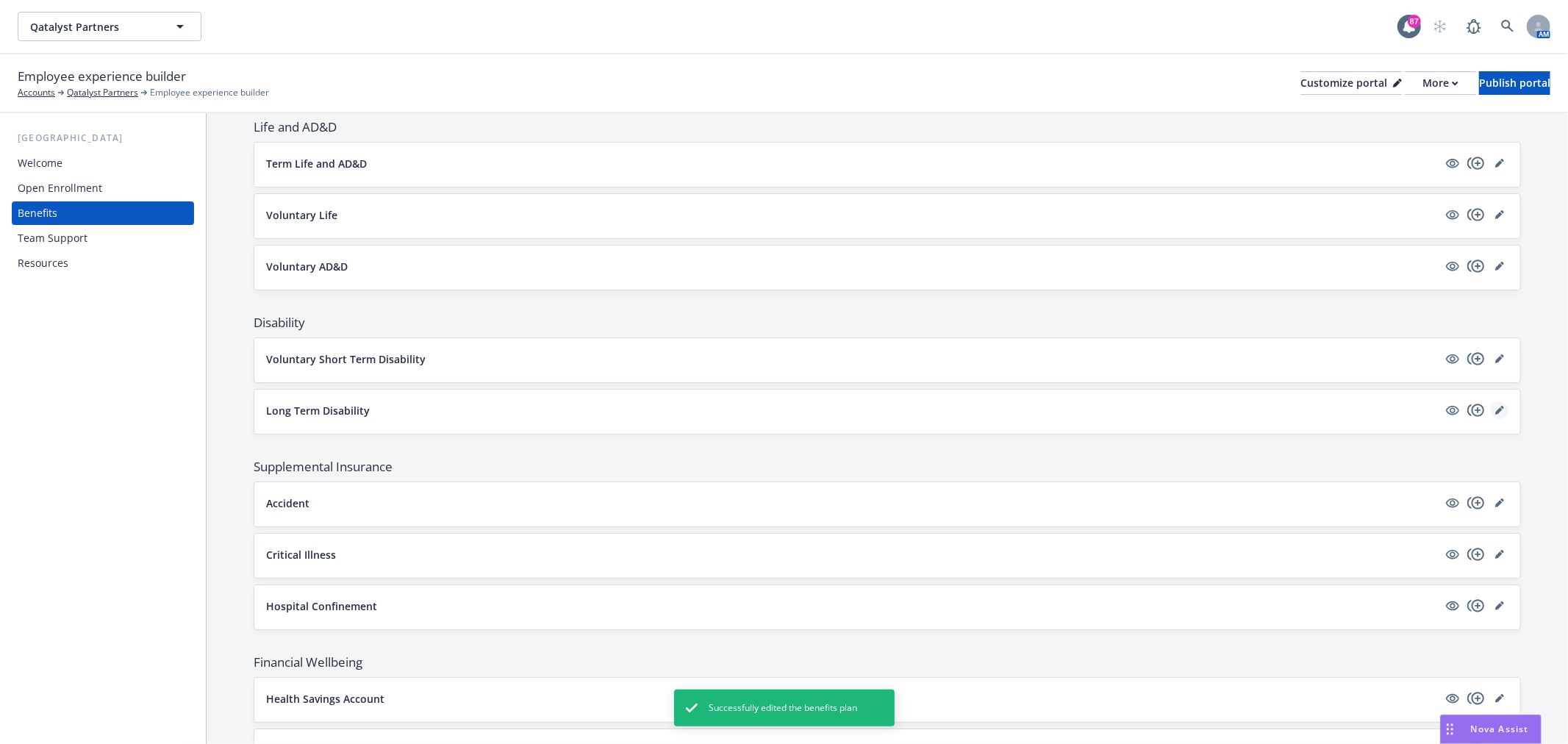
click at [1496, 415] on icon "editPencil" at bounding box center [1499, 410] width 7 height 7
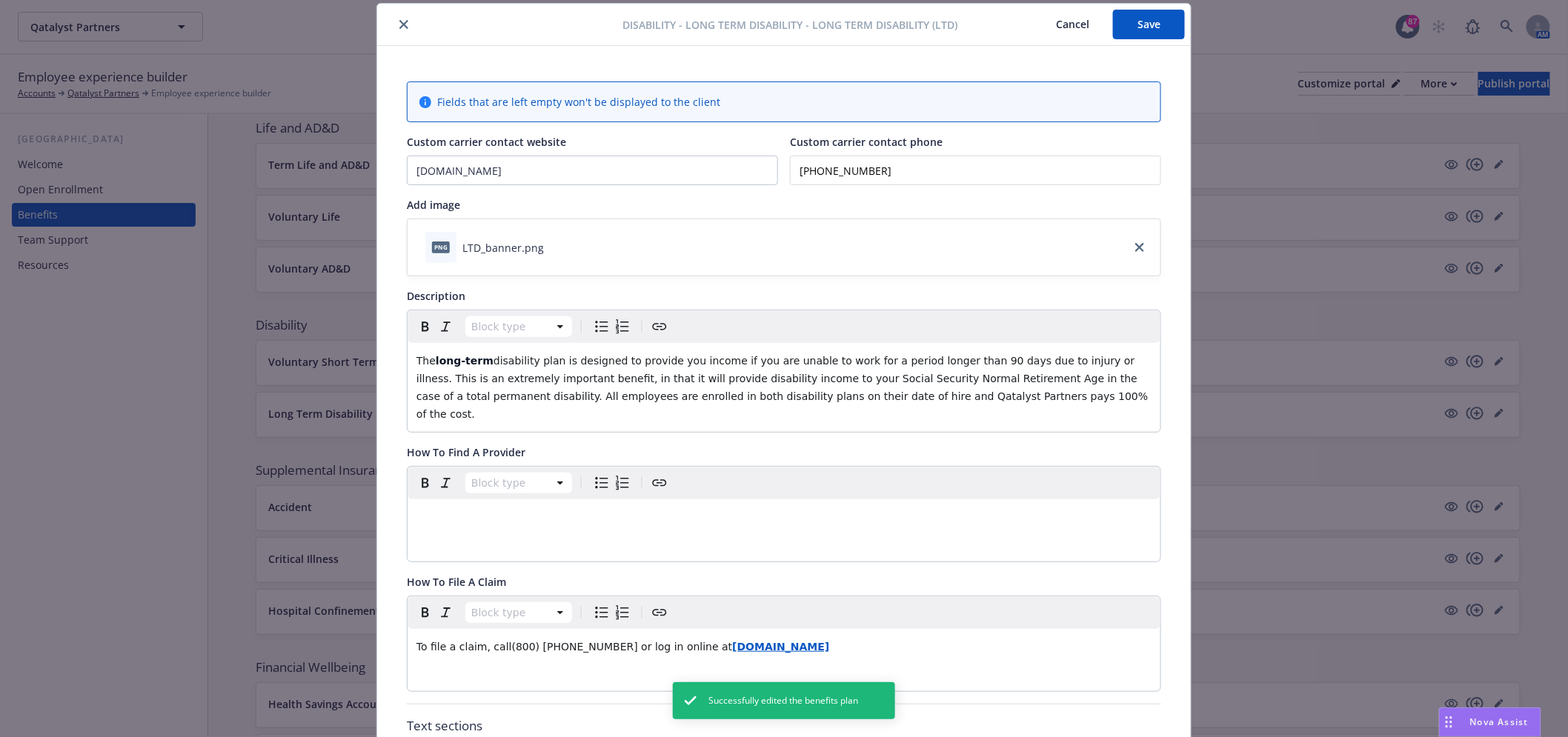
scroll to position [461, 0]
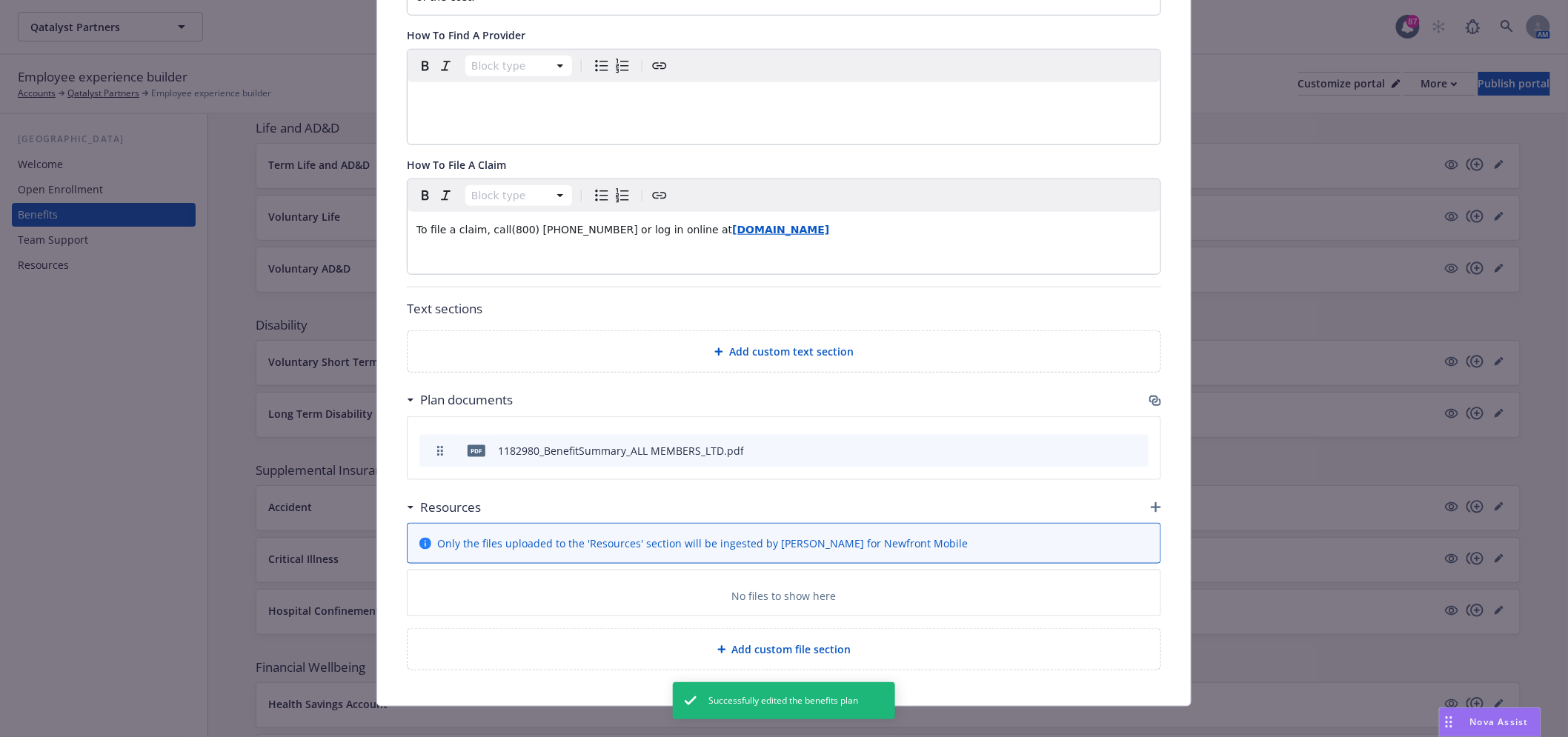
click at [1152, 395] on icon "button" at bounding box center [1155, 401] width 12 height 12
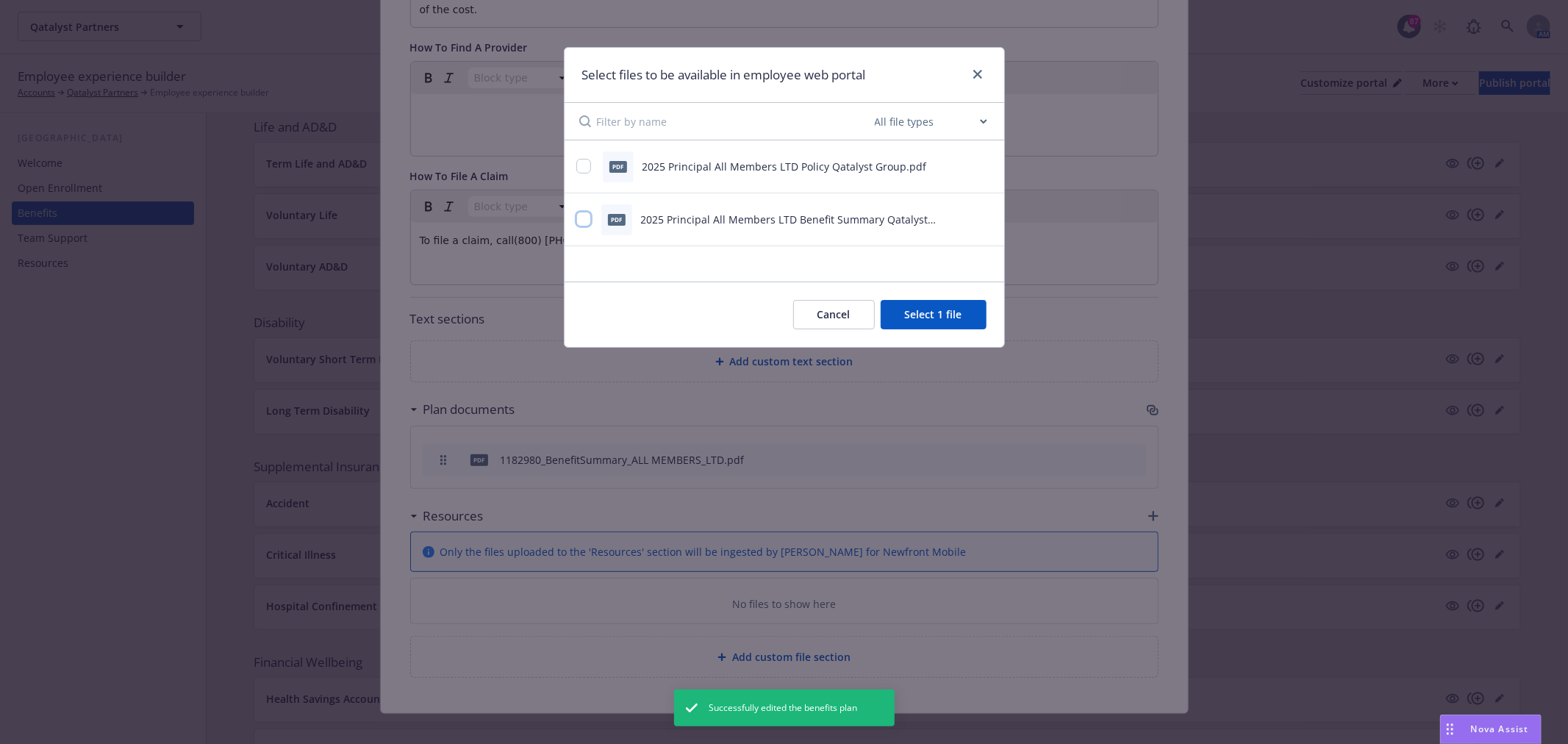
click at [581, 223] on input "checkbox" at bounding box center [584, 219] width 14 height 14
checkbox input "true"
click at [898, 322] on button "Select 2 files" at bounding box center [931, 314] width 111 height 29
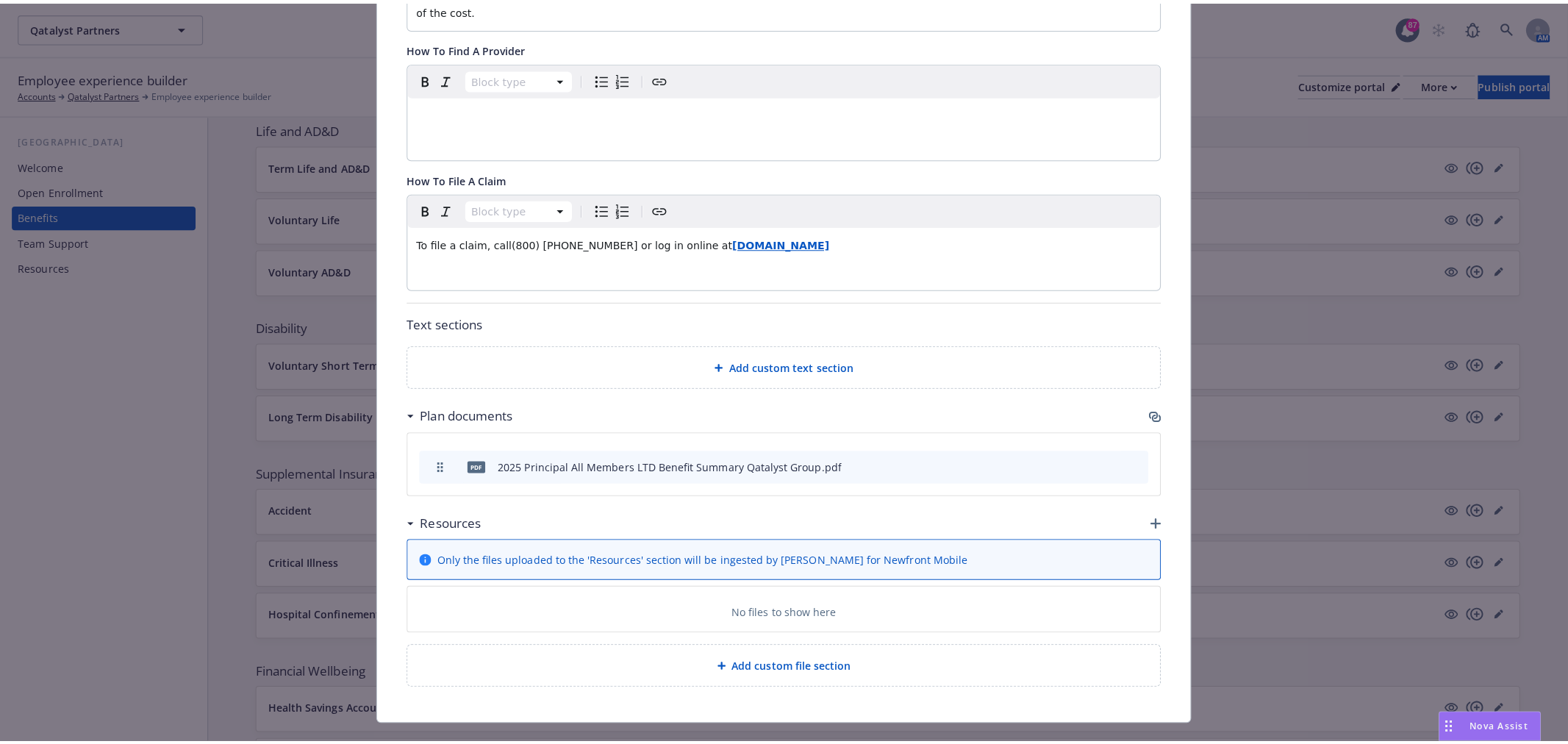
scroll to position [0, 0]
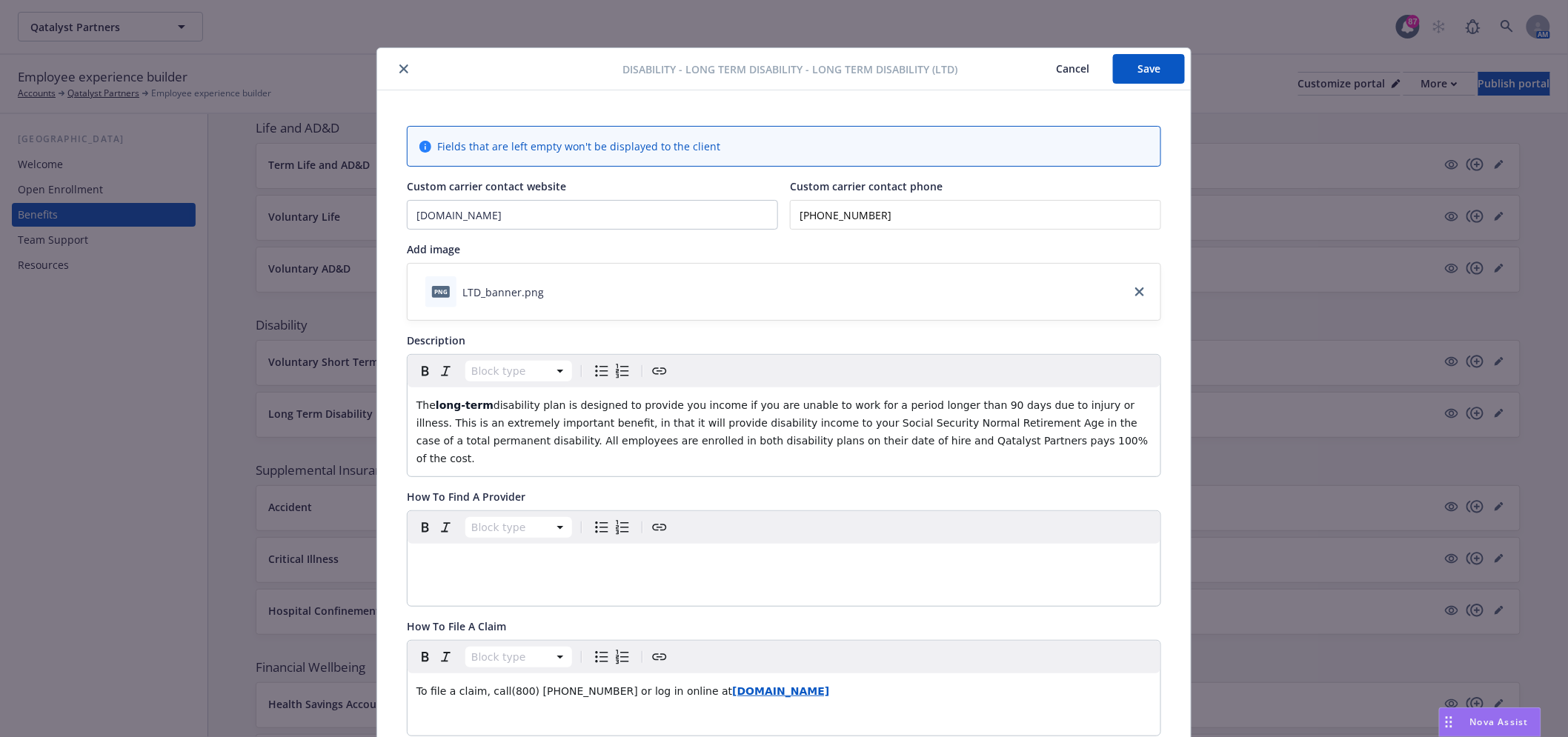
click at [1130, 72] on button "Save" at bounding box center [1149, 69] width 72 height 30
click at [397, 63] on button "close" at bounding box center [404, 69] width 18 height 18
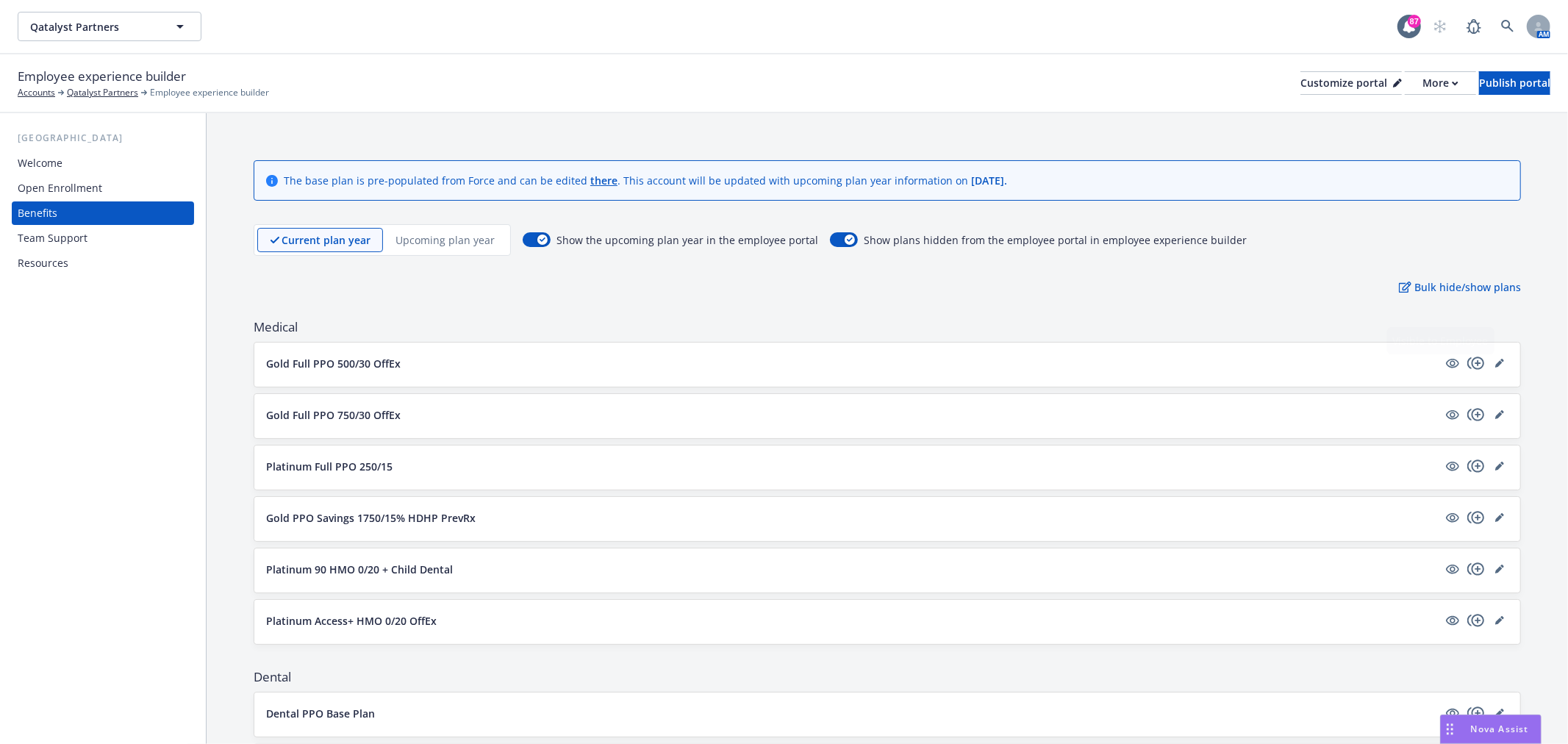
click at [1500, 356] on div "Gold Full PPO 500/30 OffEx" at bounding box center [887, 364] width 1266 height 44
click at [1498, 357] on div "Gold Full PPO 500/30 OffEx" at bounding box center [887, 364] width 1266 height 44
click at [1492, 358] on link "editPencil" at bounding box center [1500, 363] width 17 height 17
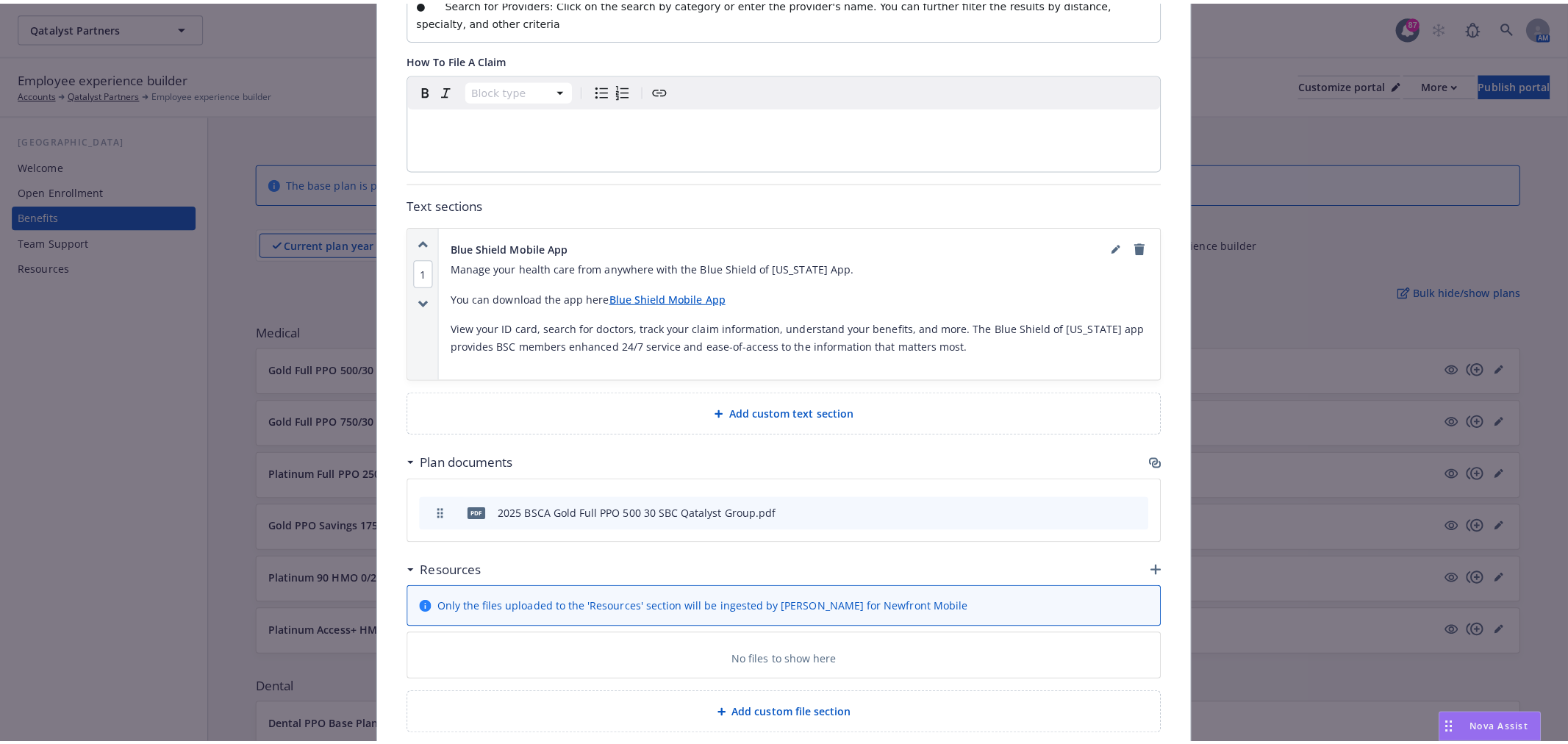
scroll to position [1118, 0]
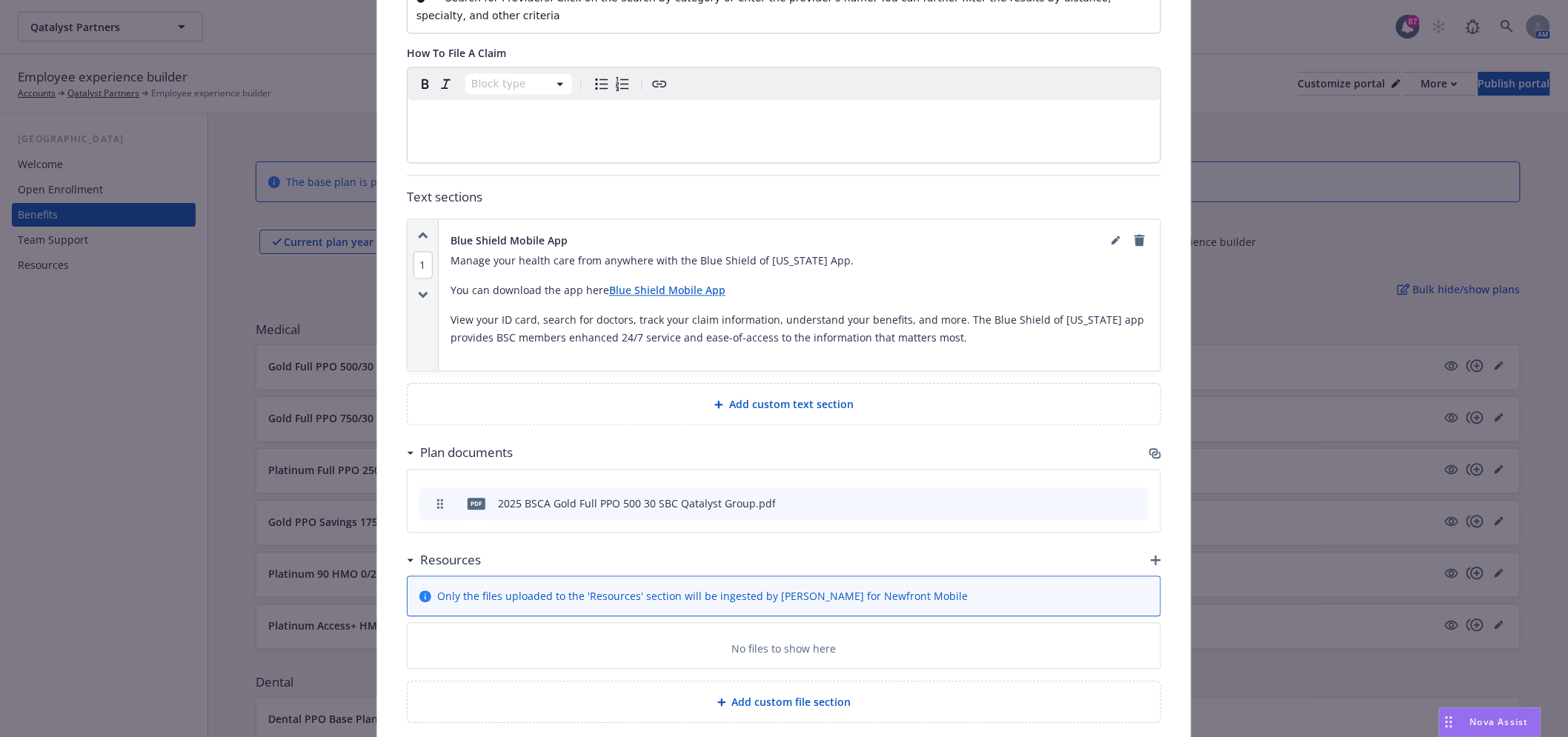
click at [1150, 449] on icon "button" at bounding box center [1153, 452] width 9 height 7
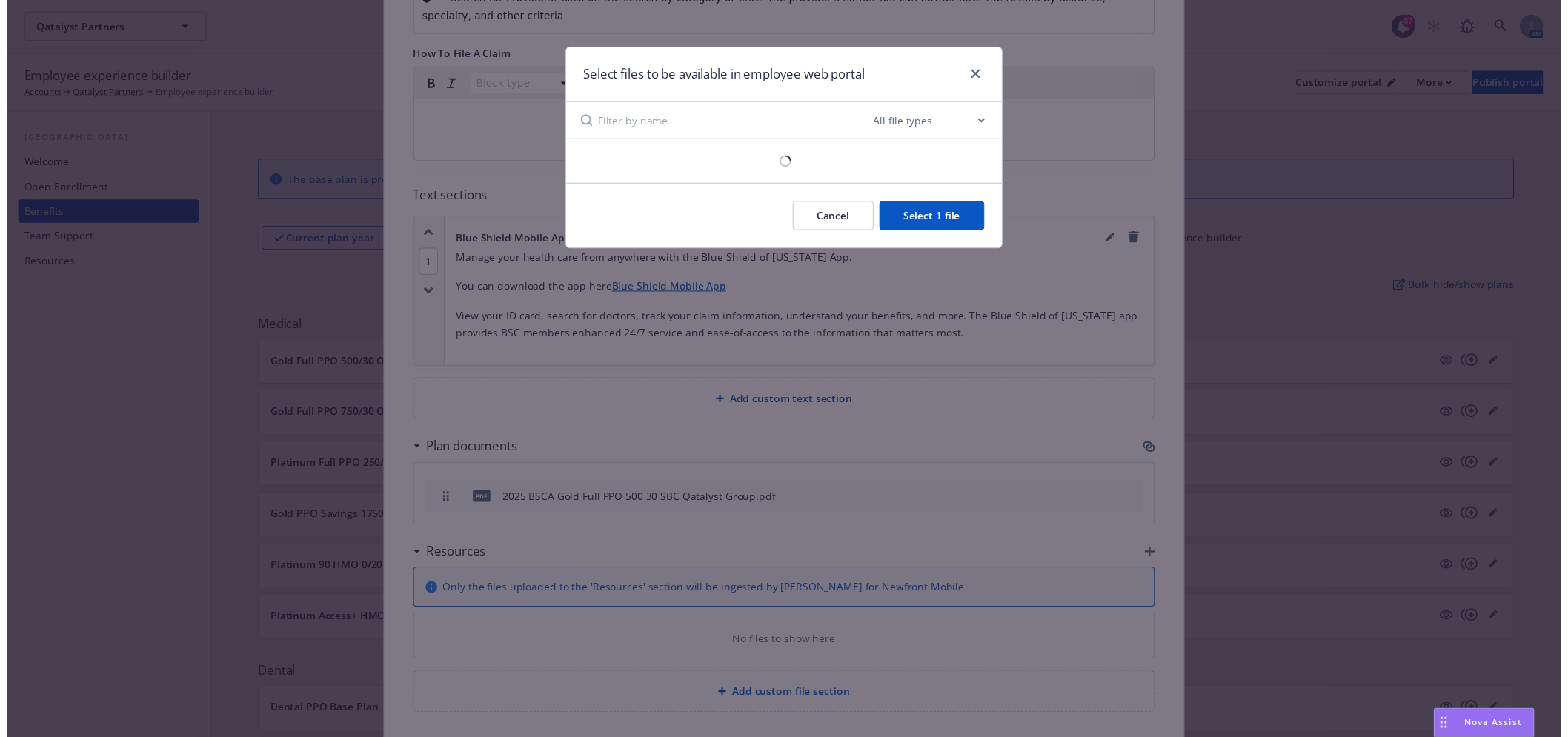
scroll to position [1114, 0]
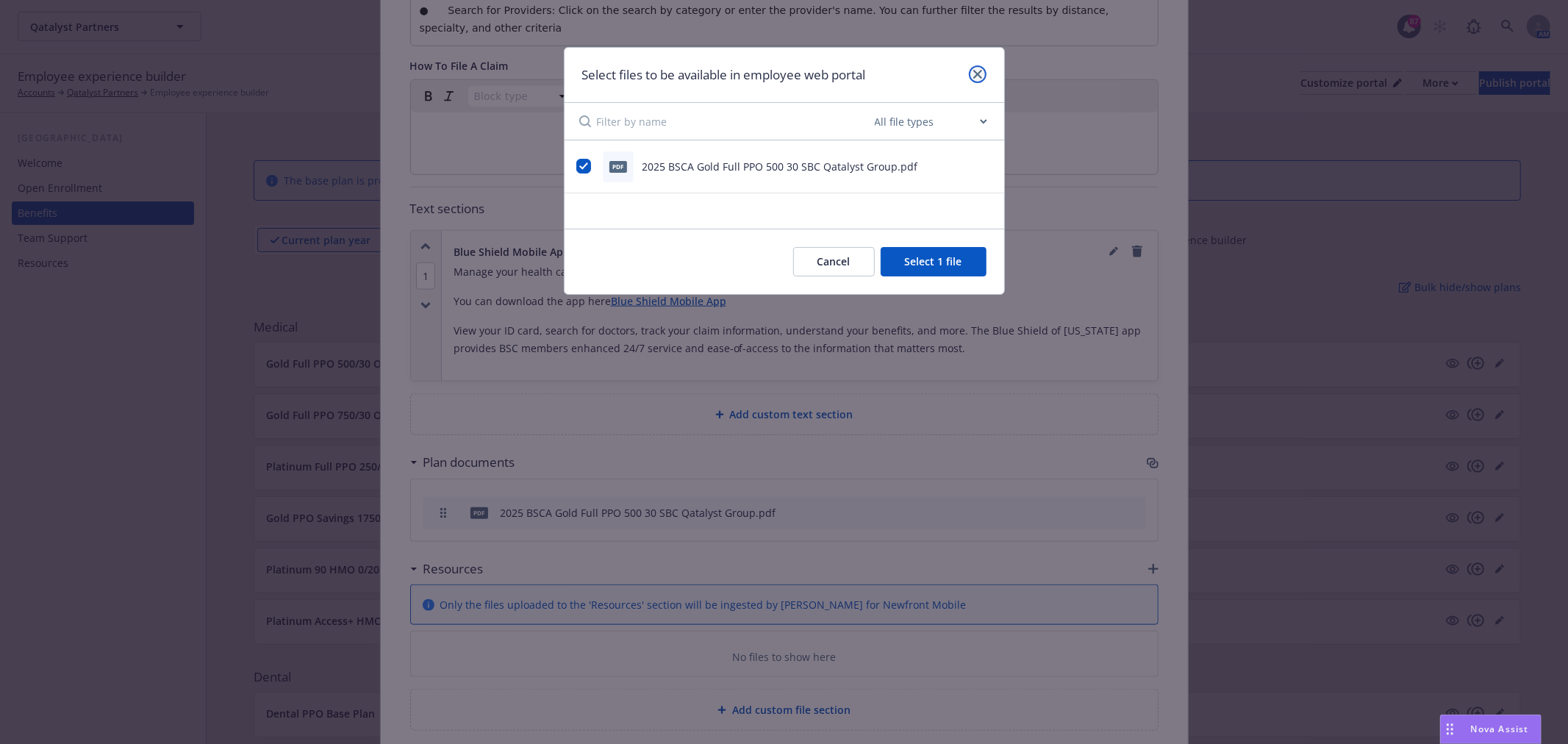
click at [978, 72] on icon "close" at bounding box center [977, 74] width 9 height 9
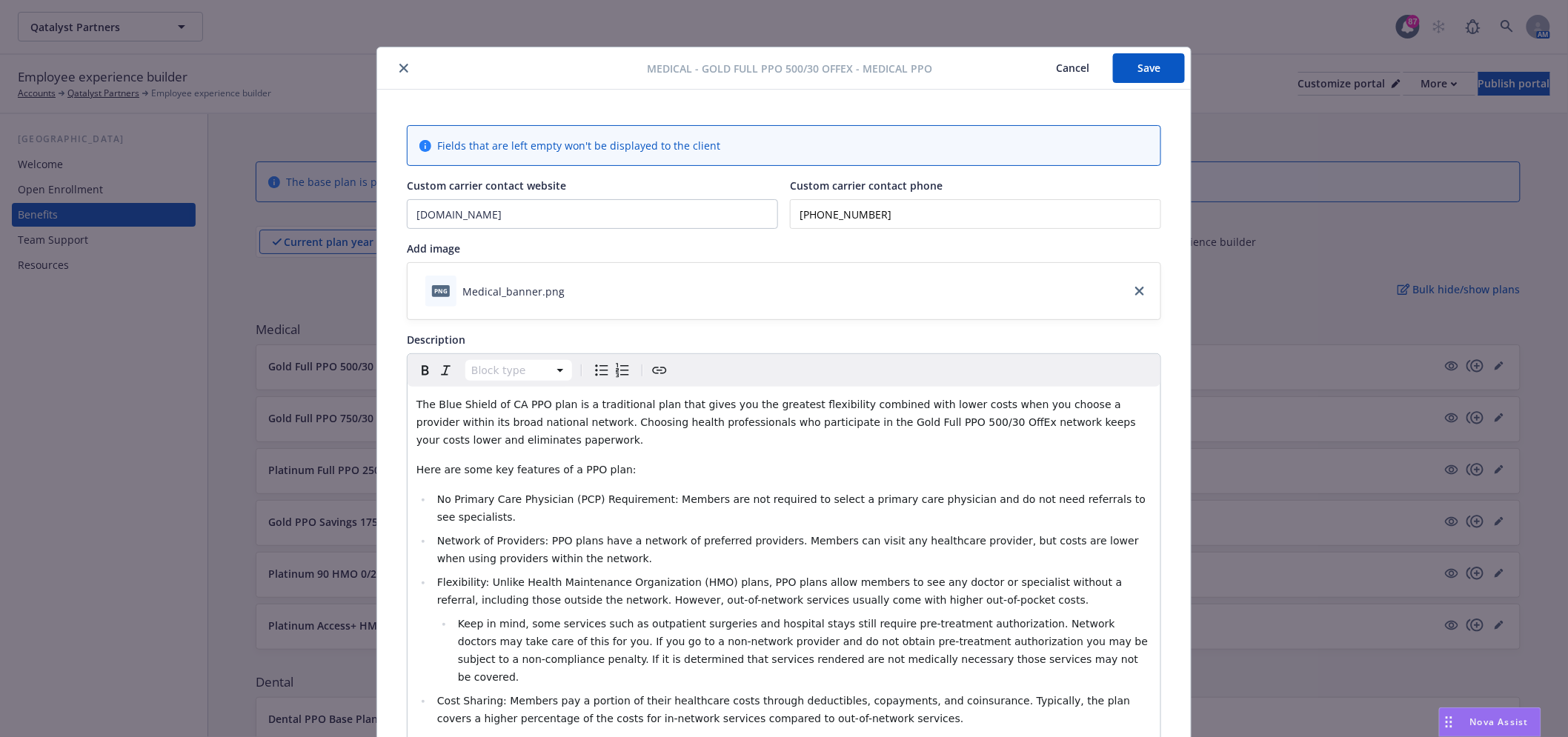
scroll to position [0, 0]
click at [399, 70] on icon "close" at bounding box center [403, 68] width 9 height 9
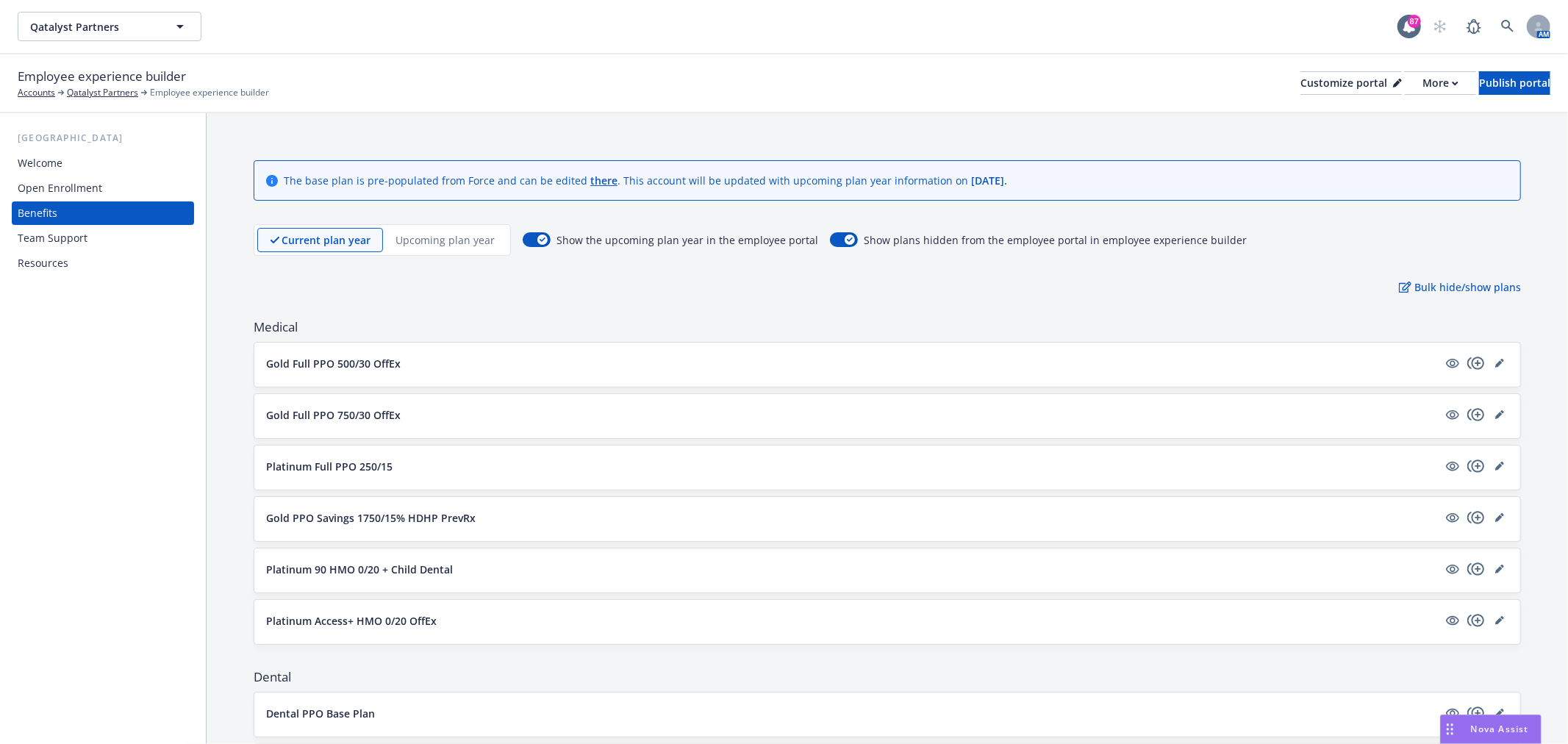
click at [446, 239] on p "Upcoming plan year" at bounding box center [445, 239] width 99 height 15
click at [1491, 356] on link "editPencil" at bounding box center [1500, 363] width 17 height 17
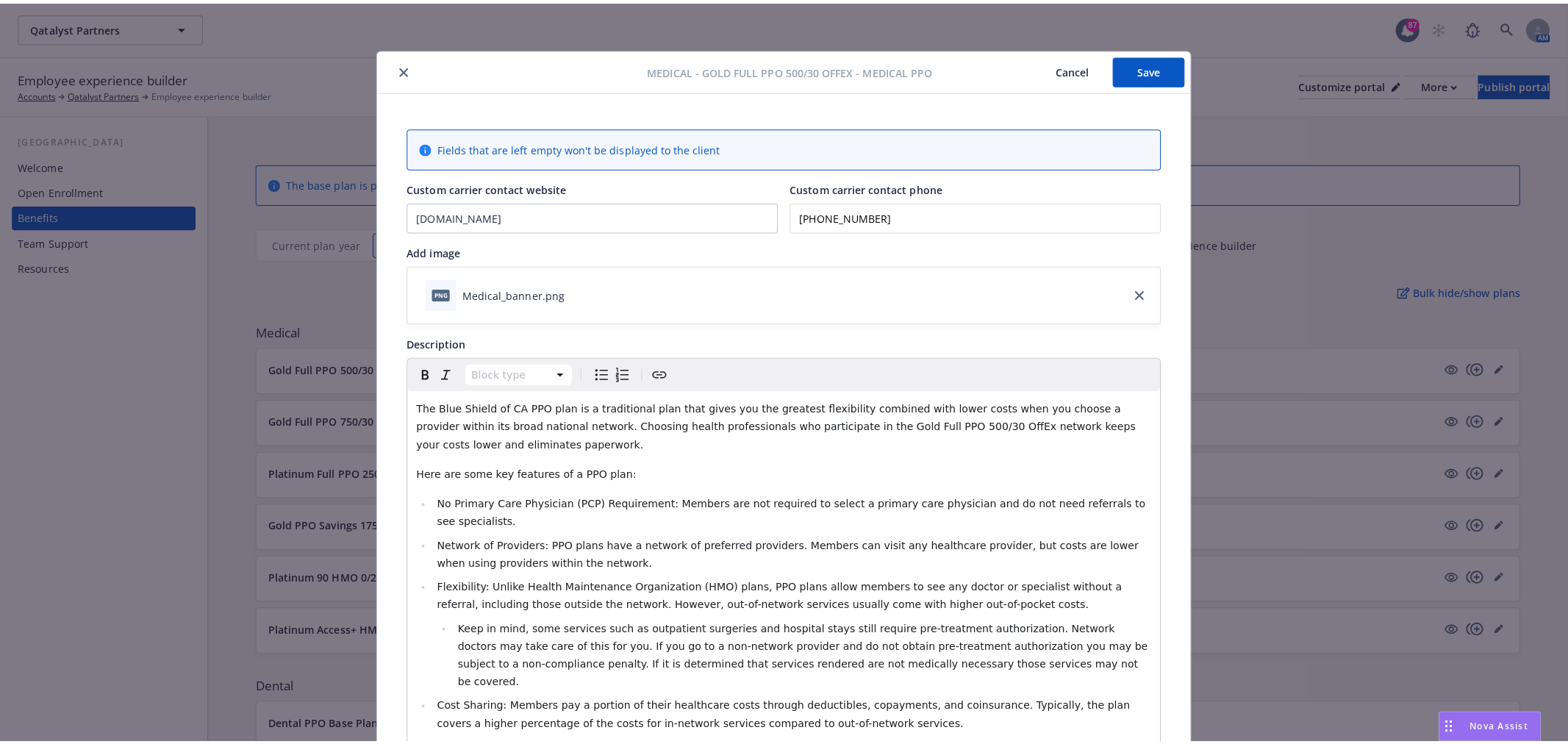
scroll to position [44, 0]
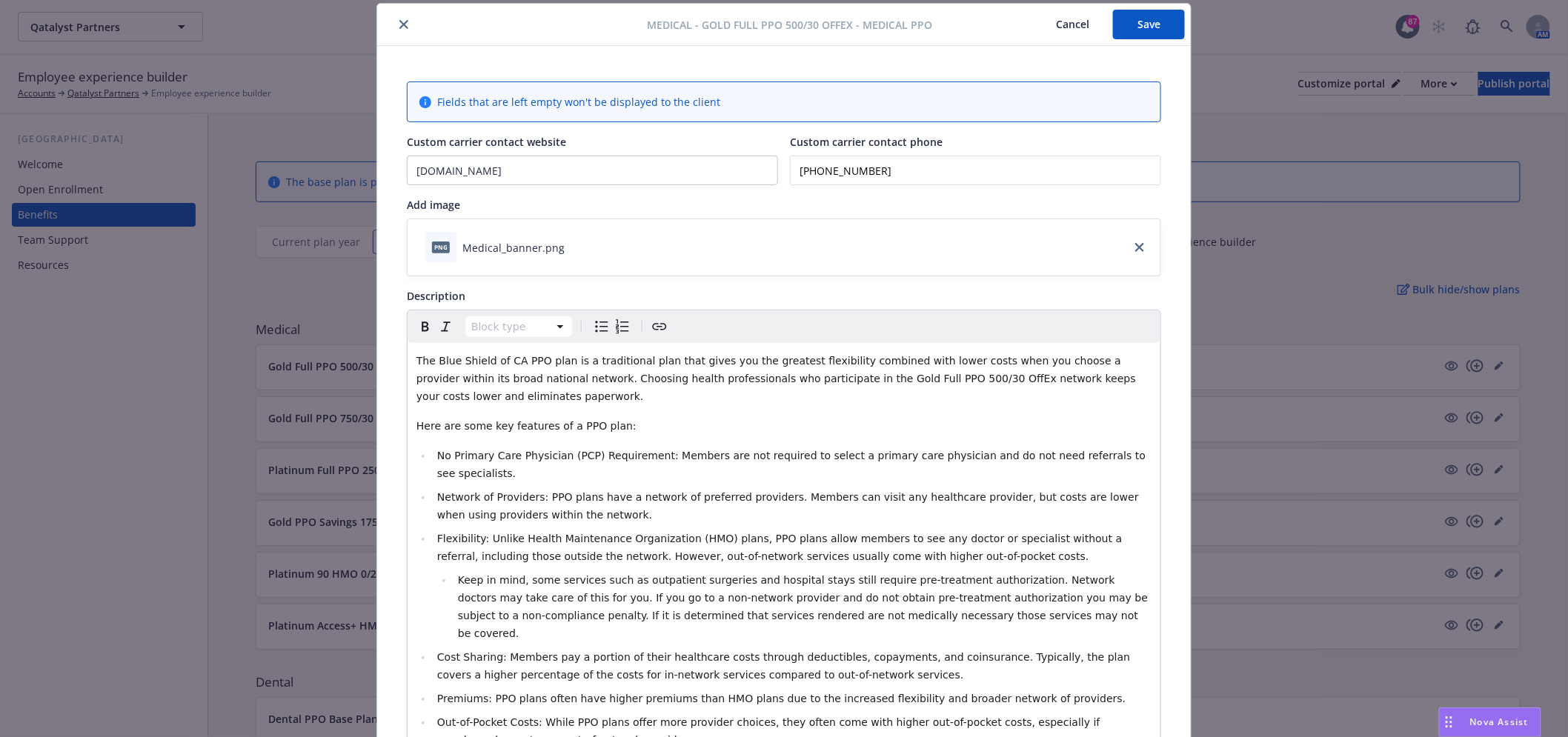
drag, startPoint x: 397, startPoint y: 18, endPoint x: 530, endPoint y: 108, distance: 160.6
click at [397, 18] on button "close" at bounding box center [404, 24] width 18 height 18
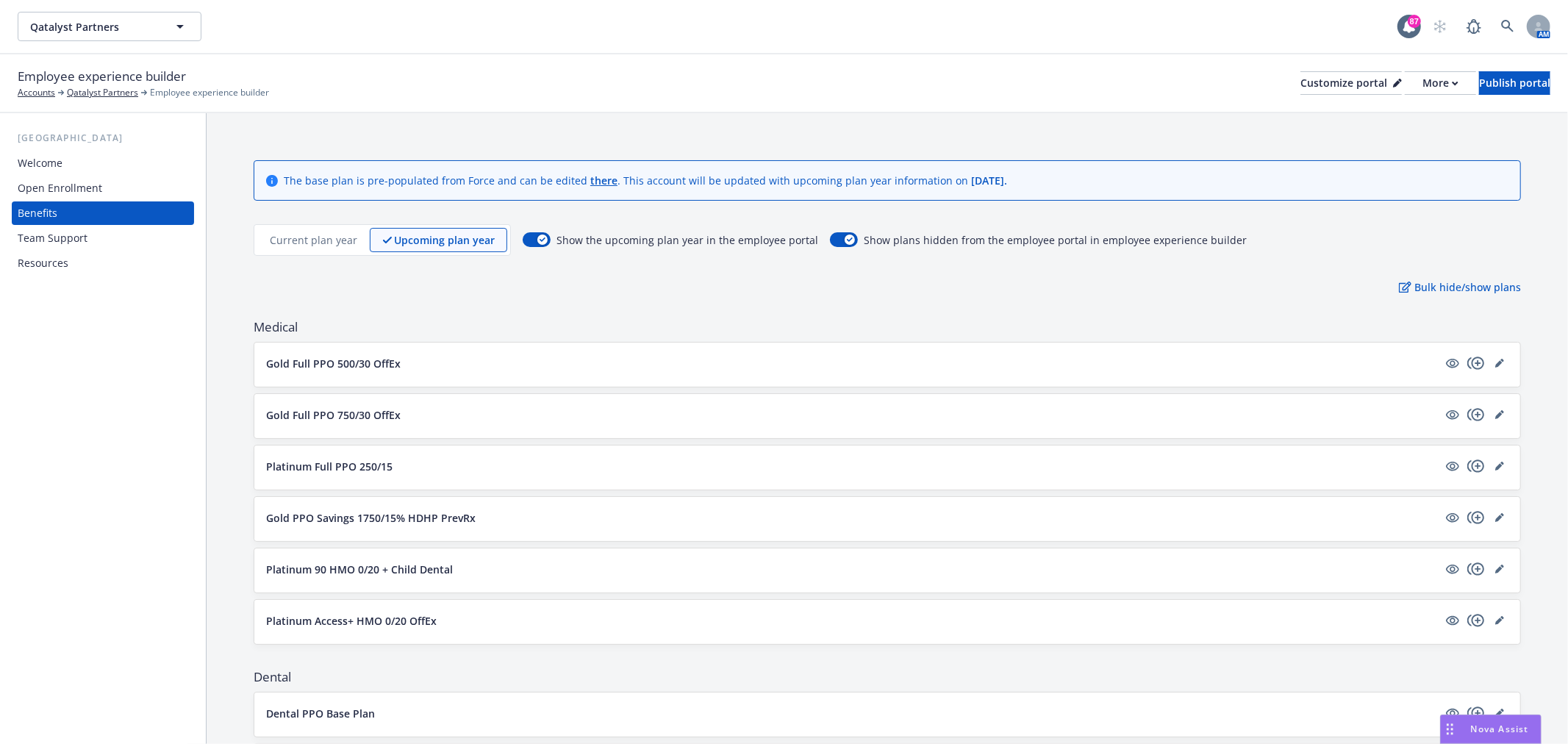
click at [326, 226] on div "Current plan year Upcoming plan year" at bounding box center [382, 240] width 258 height 32
click at [327, 246] on p "Current plan year" at bounding box center [313, 239] width 87 height 15
click at [405, 241] on p "Upcoming plan year" at bounding box center [445, 239] width 99 height 15
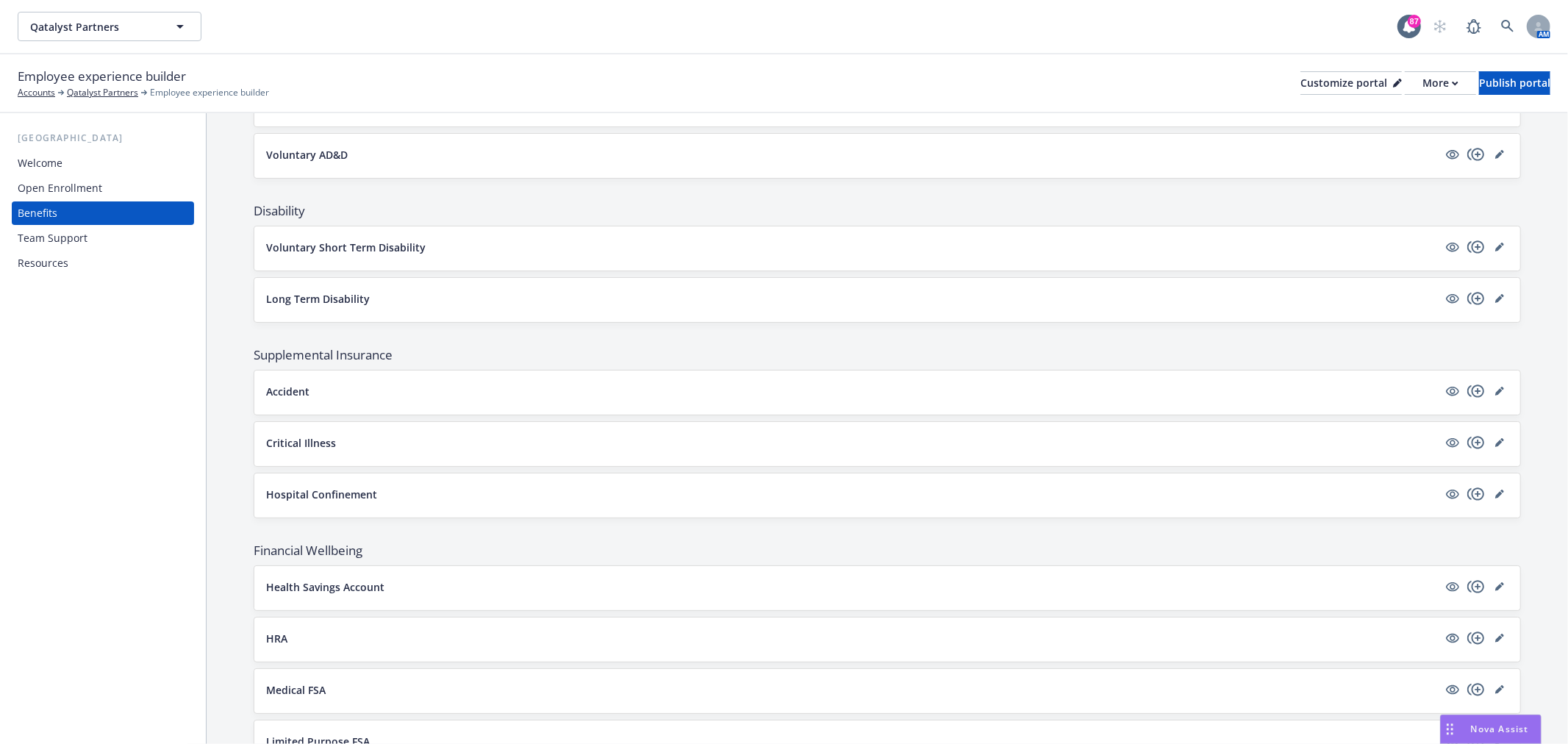
scroll to position [1113, 0]
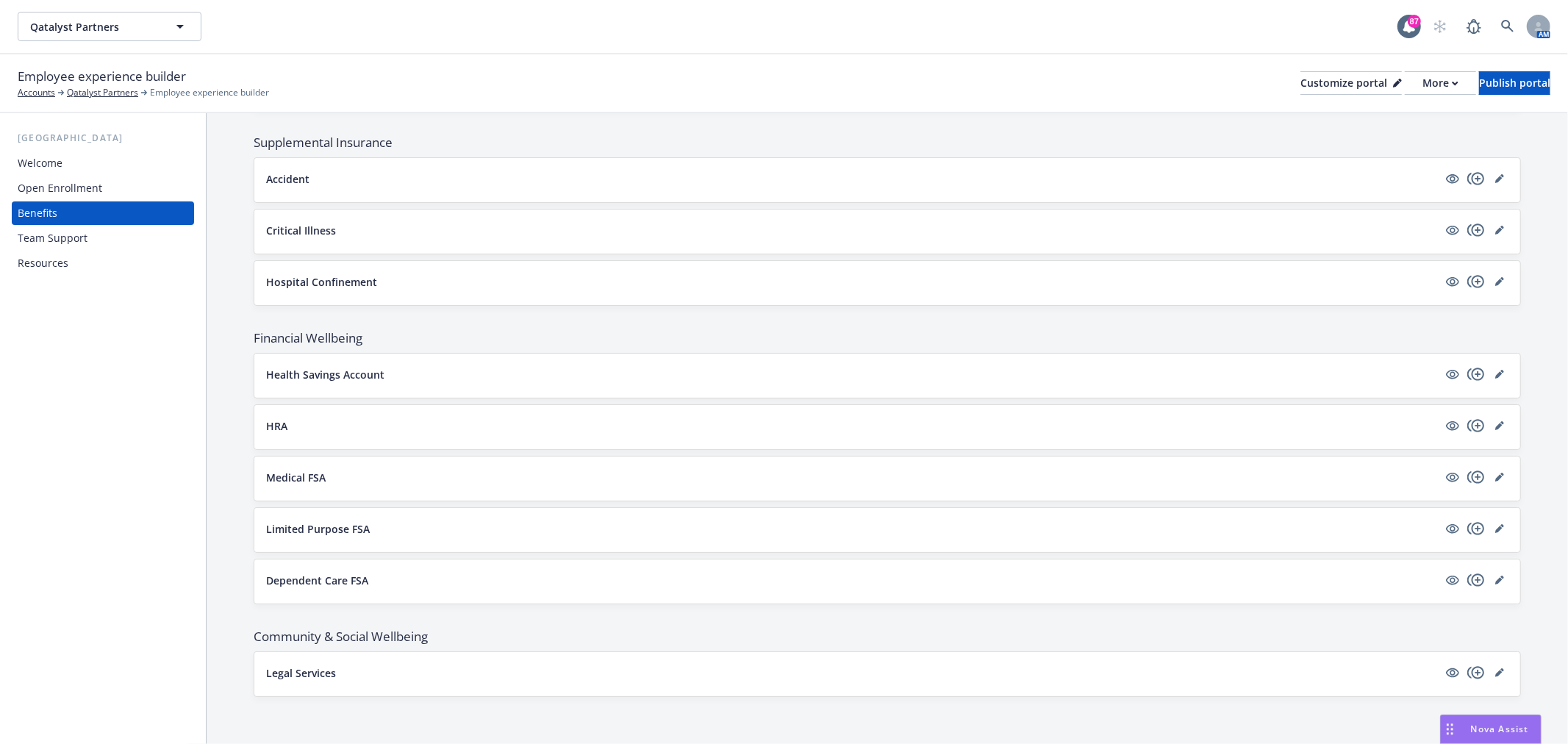
click at [592, 412] on div "HRA" at bounding box center [887, 427] width 1266 height 44
click at [580, 428] on button "HRA" at bounding box center [852, 425] width 1172 height 15
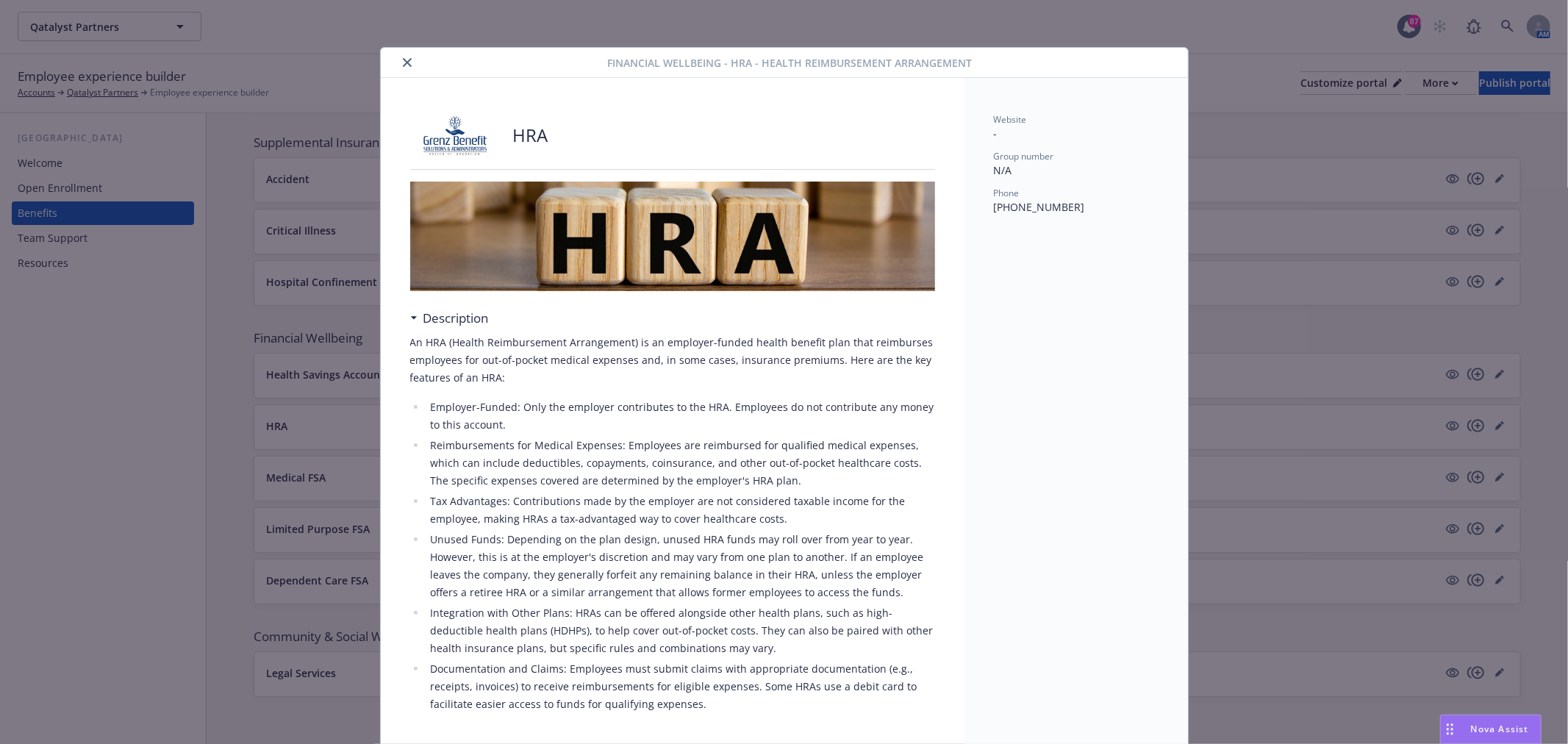
scroll to position [44, 0]
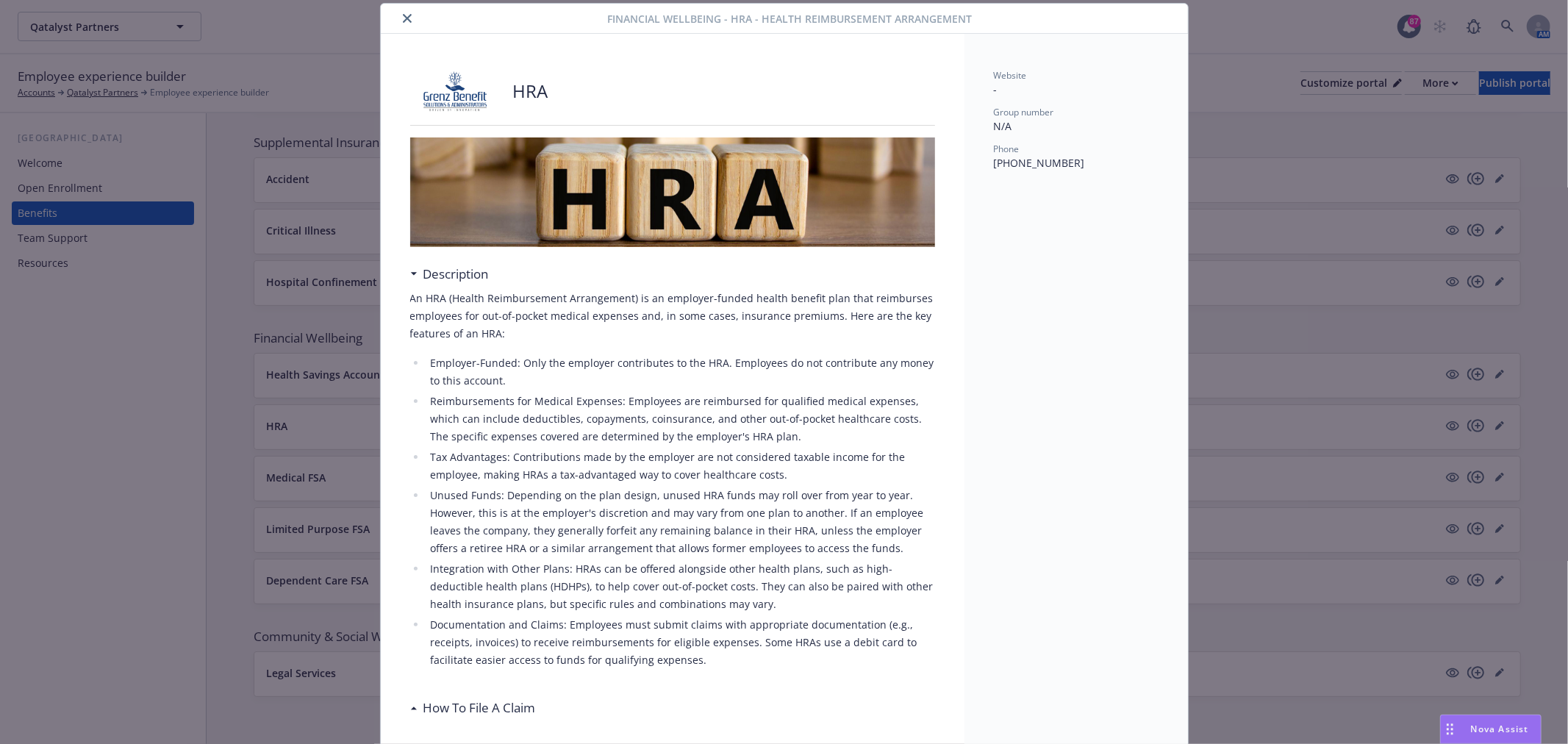
click at [403, 22] on icon "close" at bounding box center [407, 18] width 9 height 9
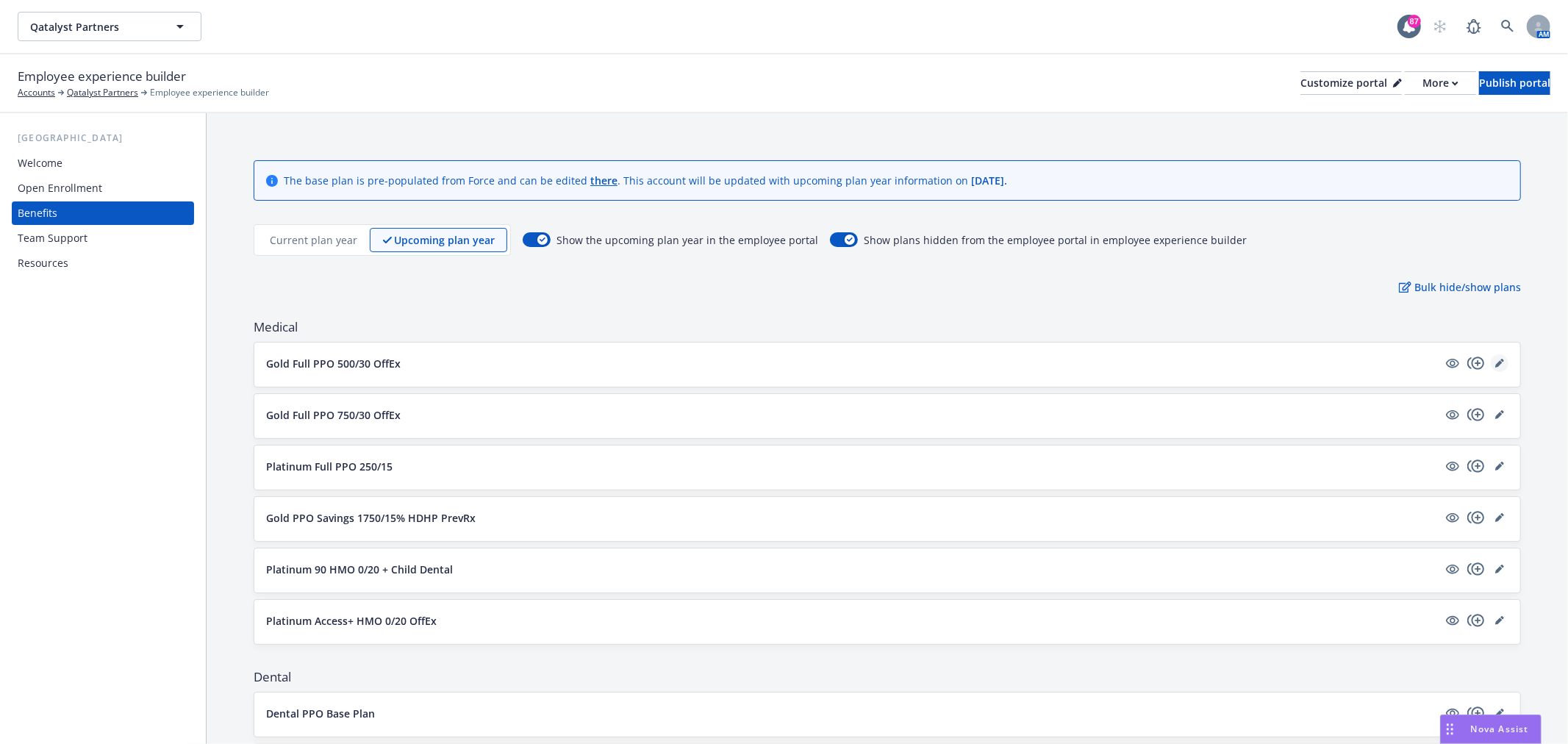
click at [1492, 358] on link "editPencil" at bounding box center [1500, 363] width 17 height 17
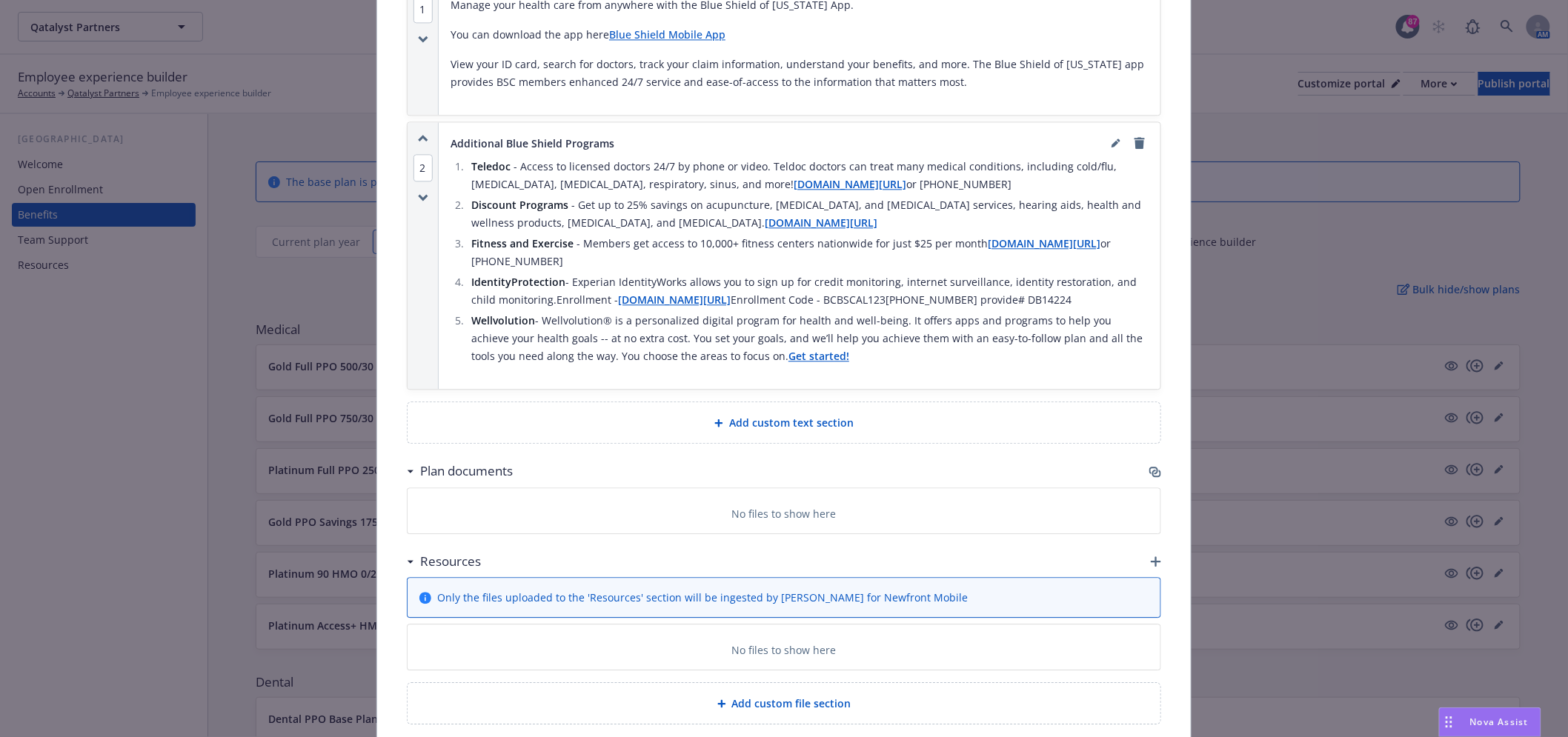
click at [1152, 469] on icon "button" at bounding box center [1156, 473] width 9 height 7
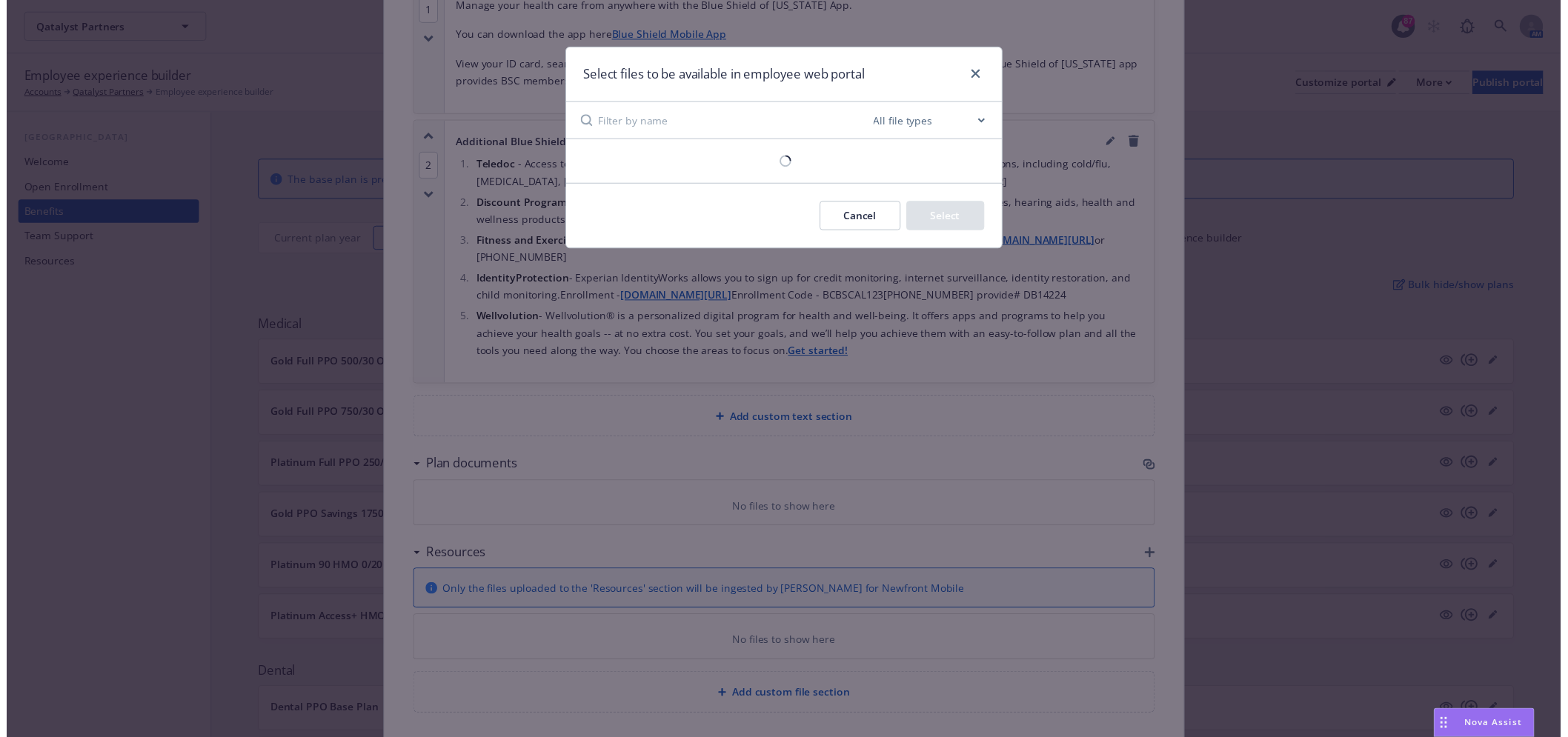
scroll to position [1371, 0]
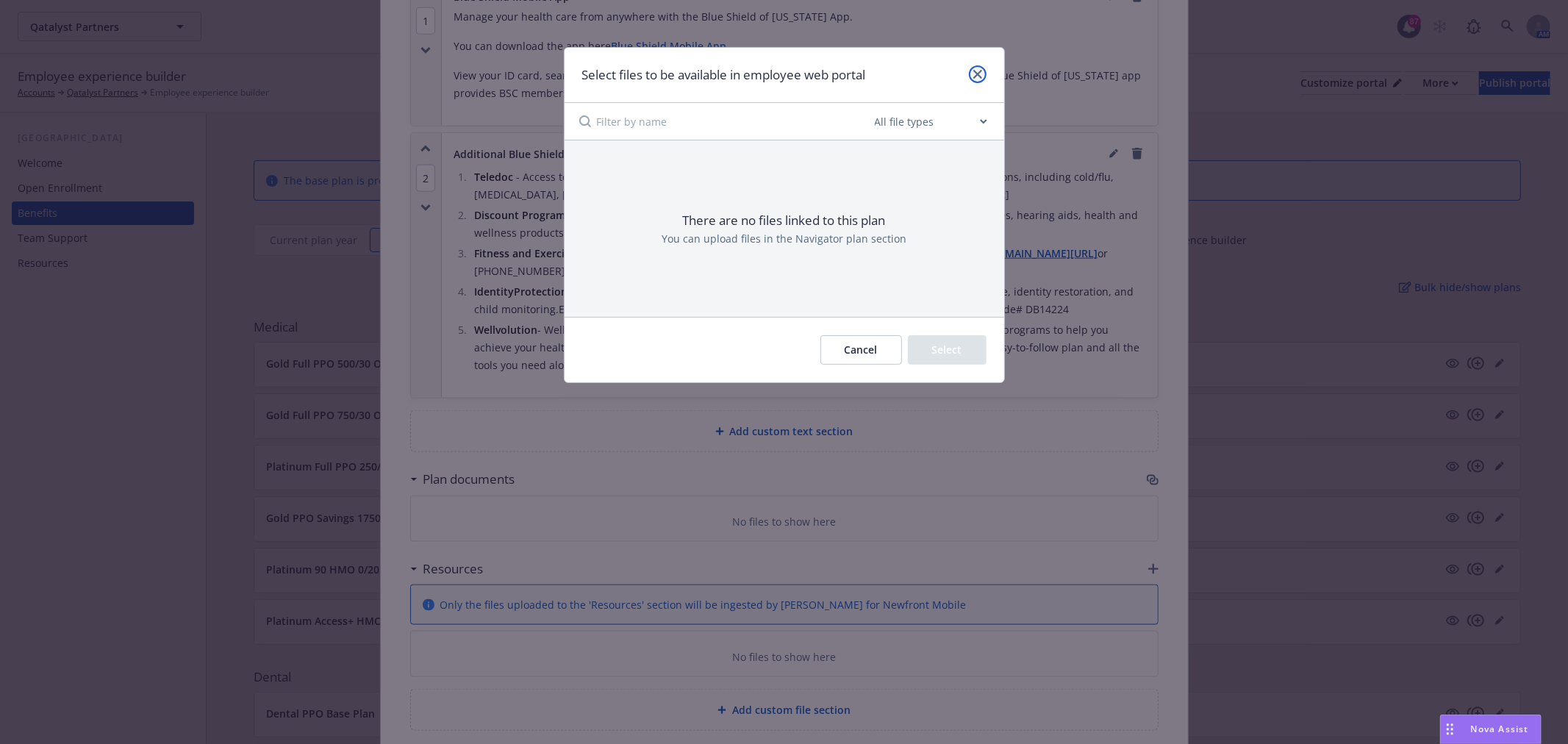
click at [980, 79] on link "close" at bounding box center [978, 74] width 17 height 17
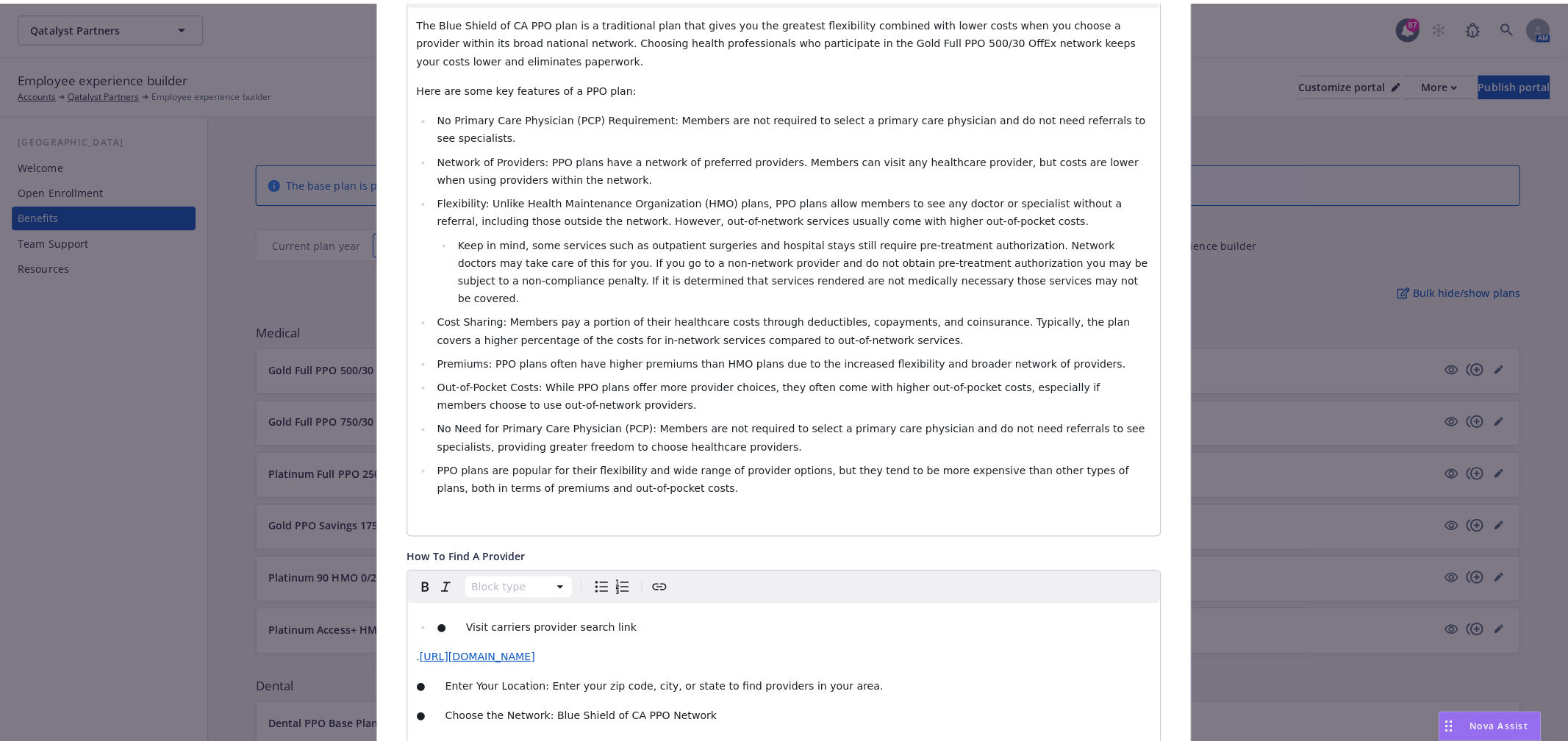
scroll to position [0, 0]
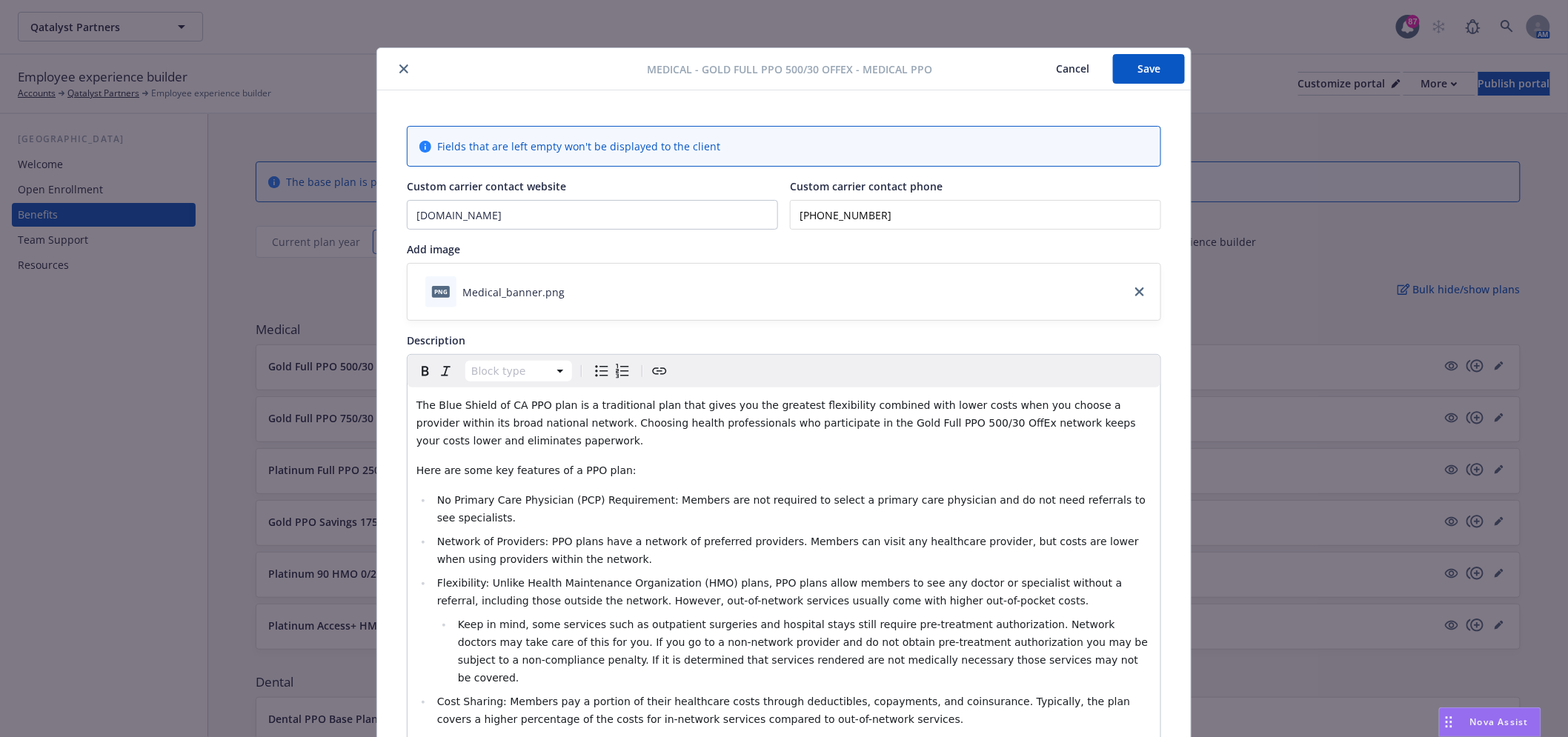
click at [399, 75] on button "close" at bounding box center [404, 69] width 18 height 18
